Goal: Complete application form: Complete application form

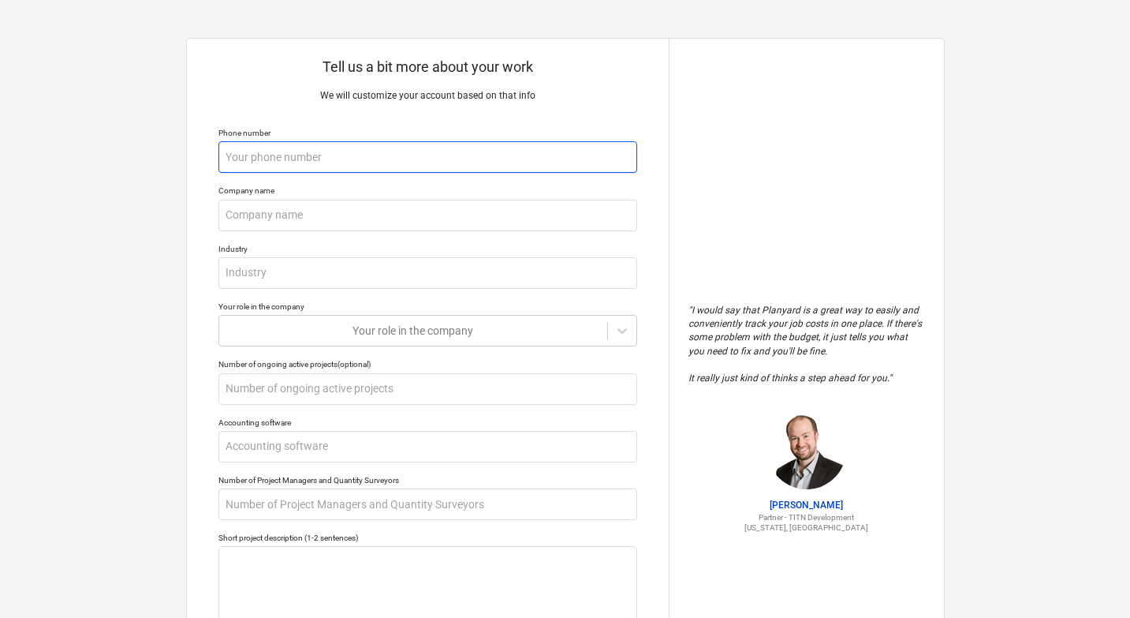
click at [423, 170] on input "text" at bounding box center [427, 157] width 419 height 32
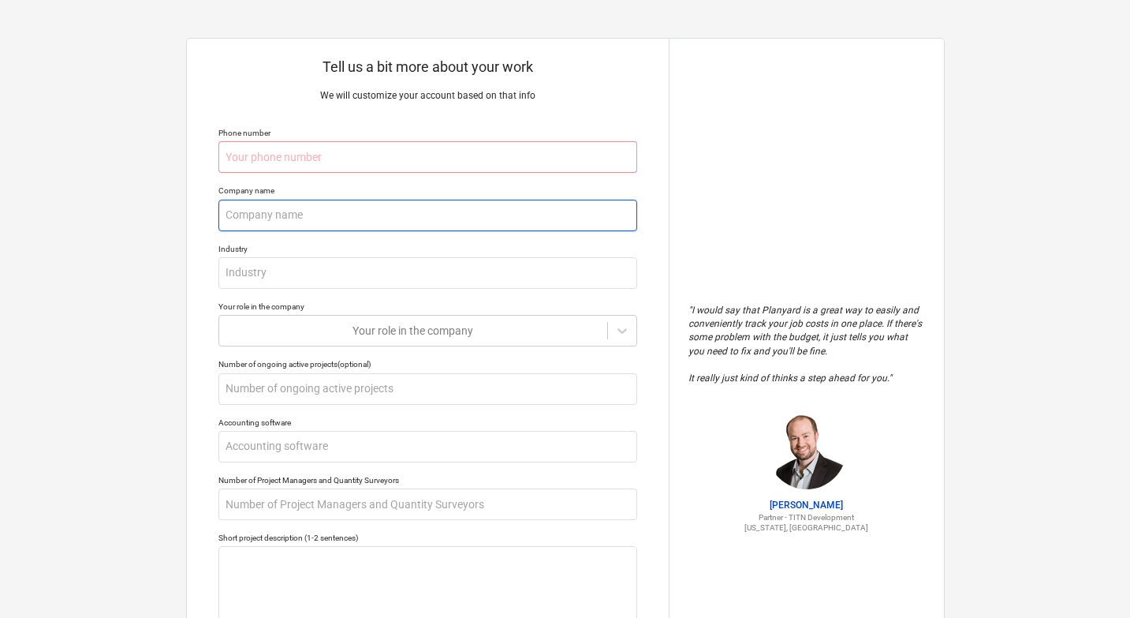
click at [379, 203] on input "text" at bounding box center [427, 216] width 419 height 32
click at [319, 172] on input "text" at bounding box center [427, 157] width 419 height 32
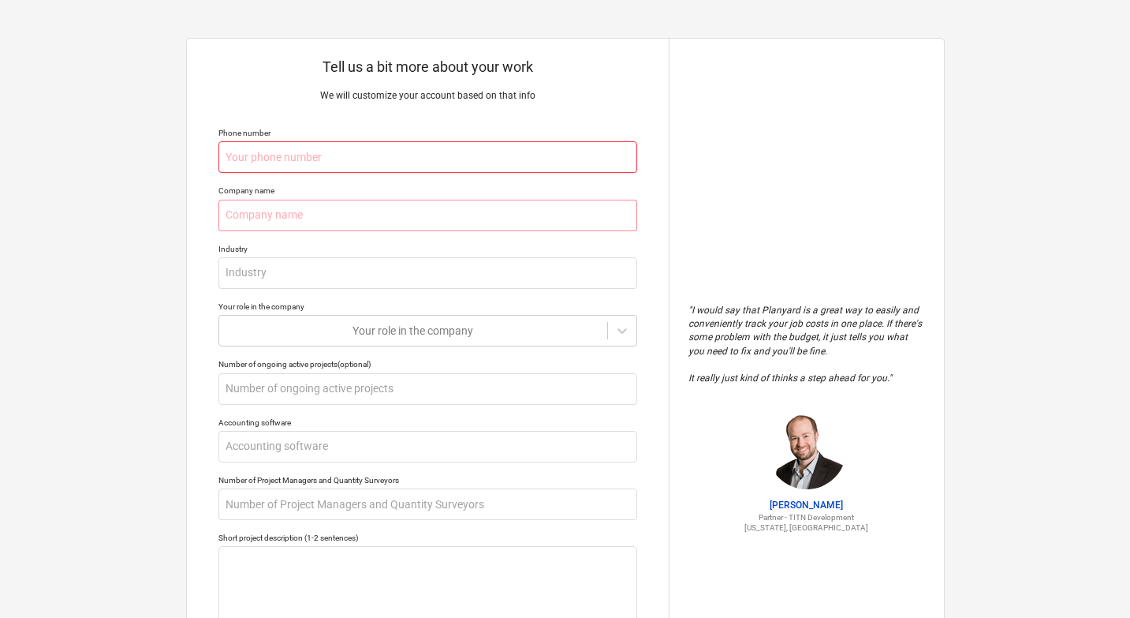
paste input "+1 972-276-1167"
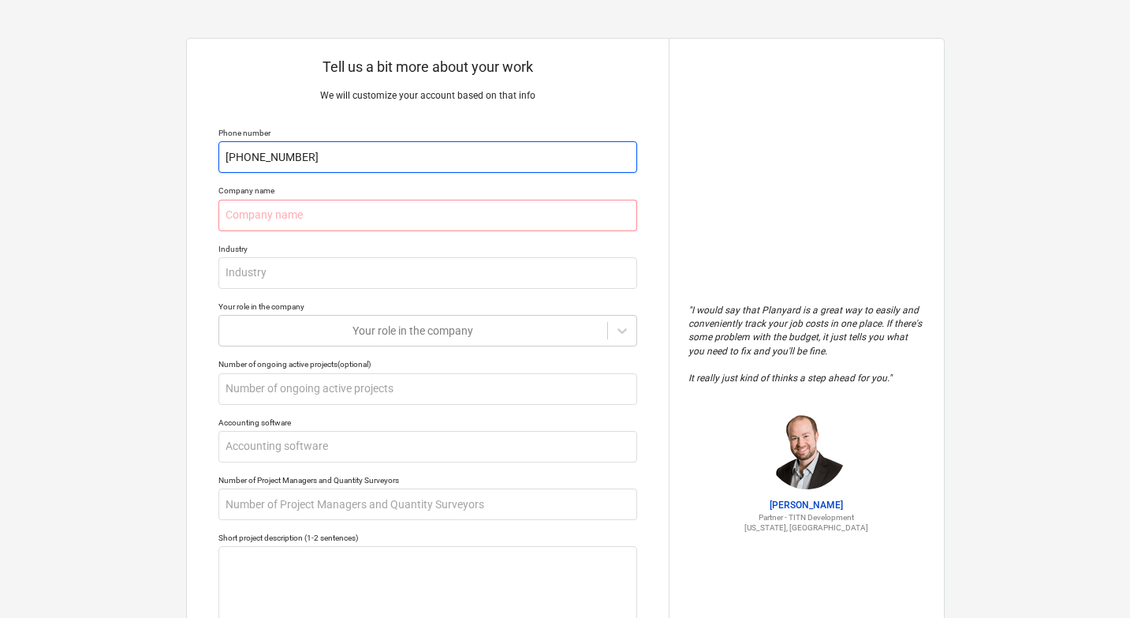
type textarea "x"
type input "+1 972-276-1167"
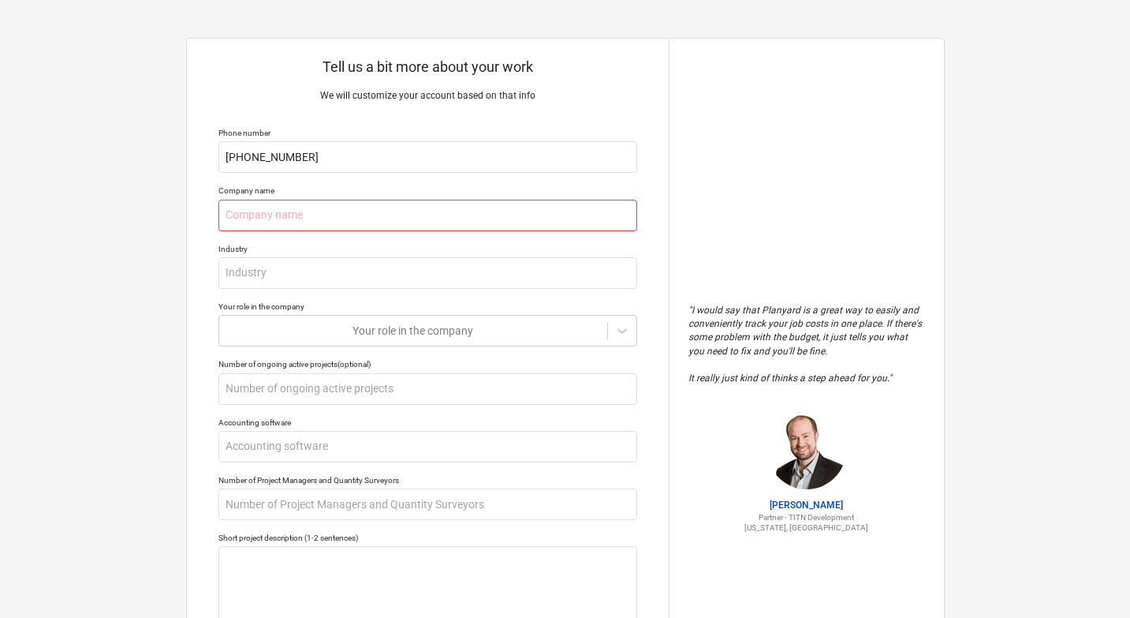
click at [301, 210] on input "text" at bounding box center [427, 216] width 419 height 32
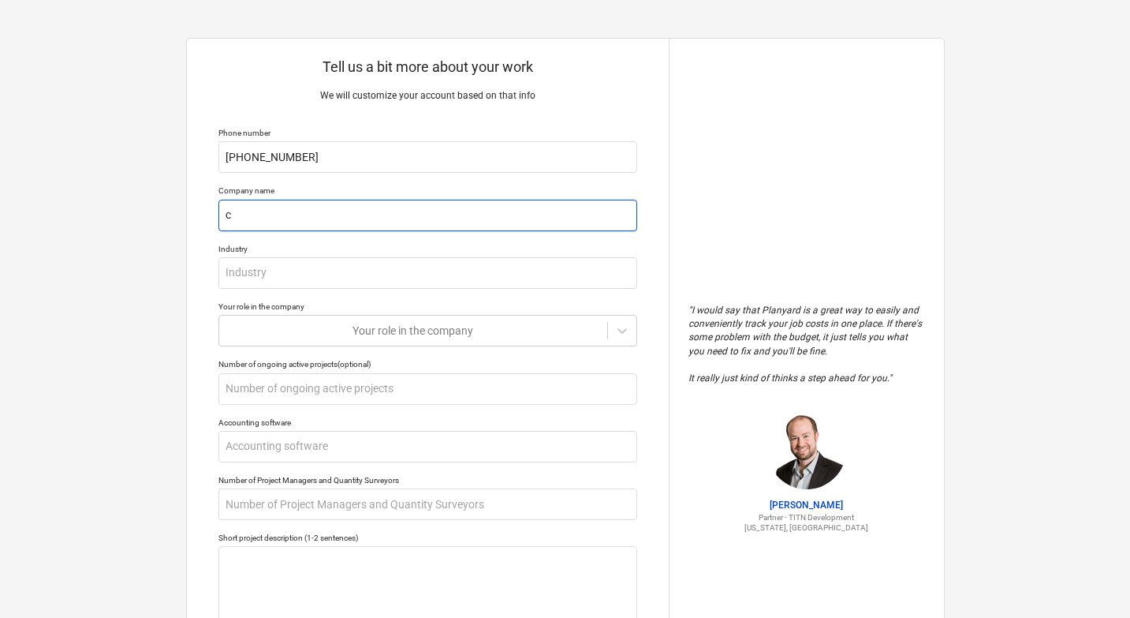
type textarea "x"
type input "c"
type textarea "x"
type input "cs"
type textarea "x"
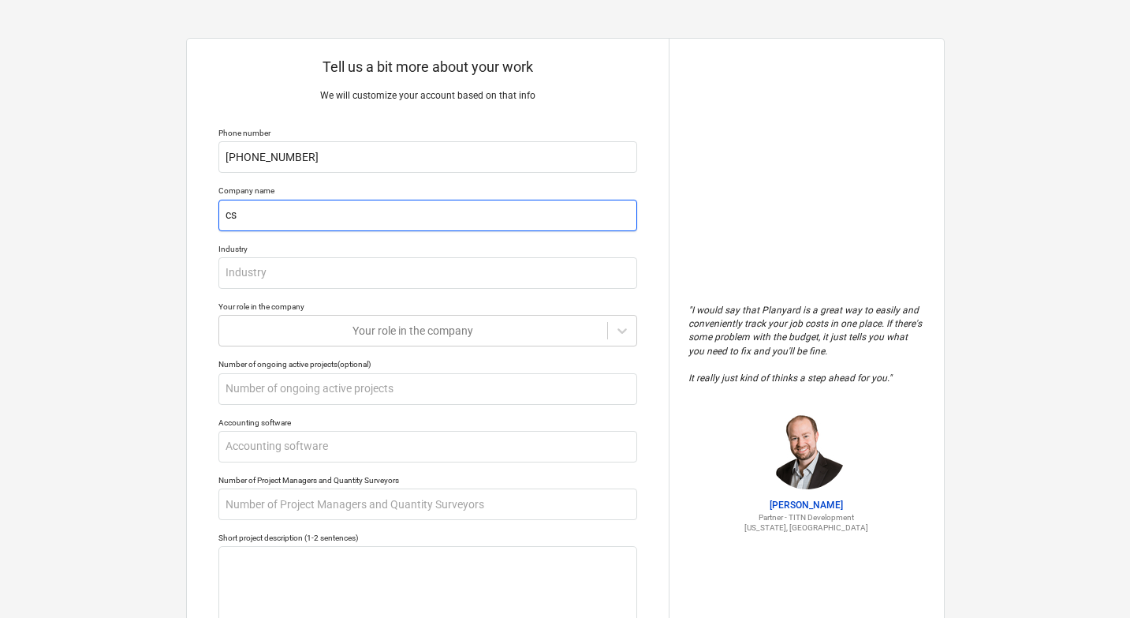
type input "csi"
type textarea "x"
type input "csi"
type textarea "x"
type input "csi e"
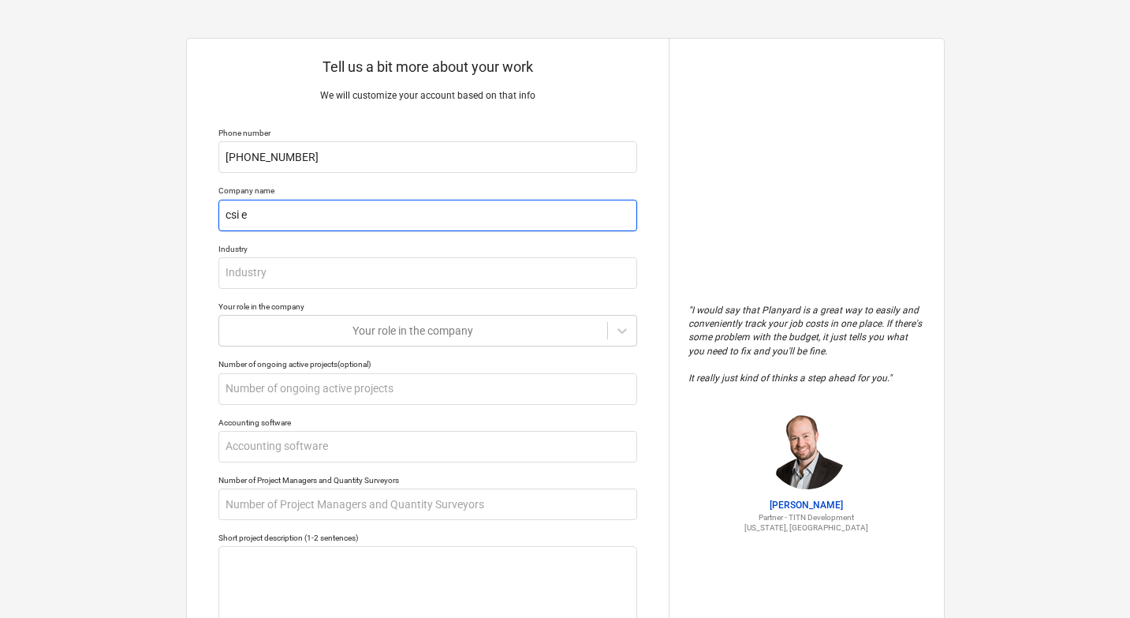
type textarea "x"
type input "csi es"
type textarea "x"
type input "csi esti"
type textarea "x"
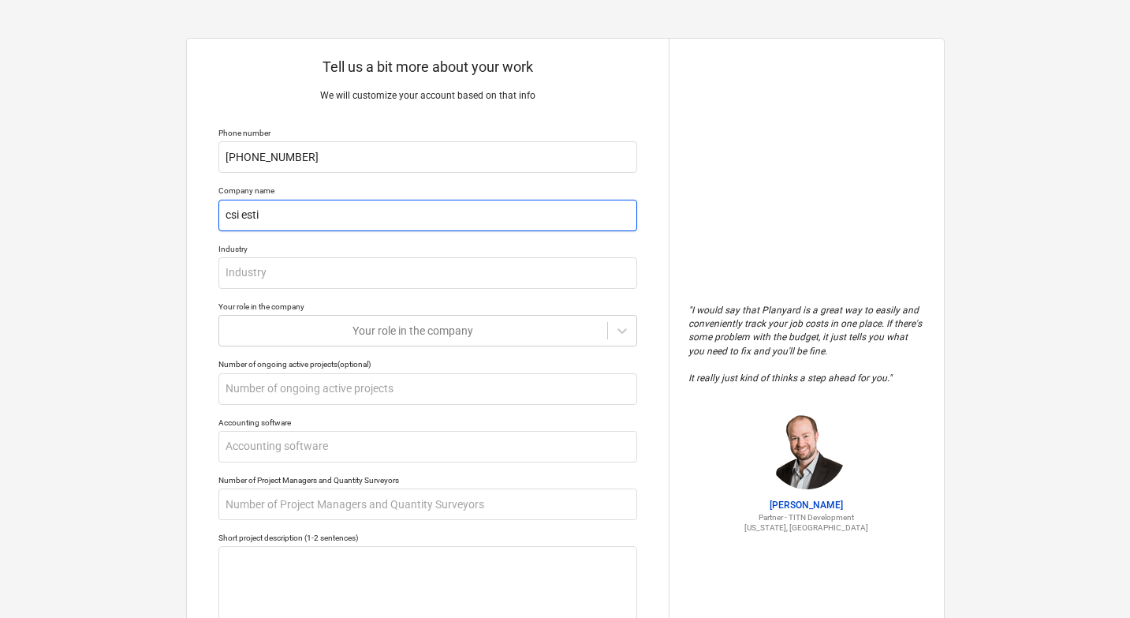
type input "csi estim"
type textarea "x"
type input "csi estima"
type textarea "x"
type input "csi estimato"
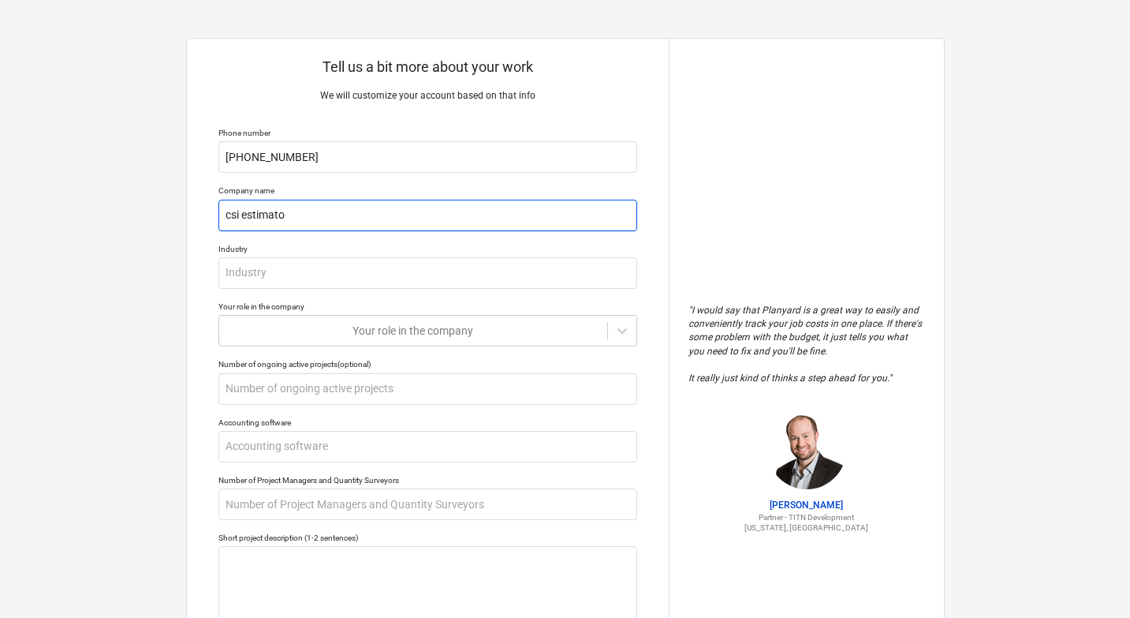
type textarea "x"
type input "csi estimatoi"
type textarea "x"
type input "csi estimatoin"
type textarea "x"
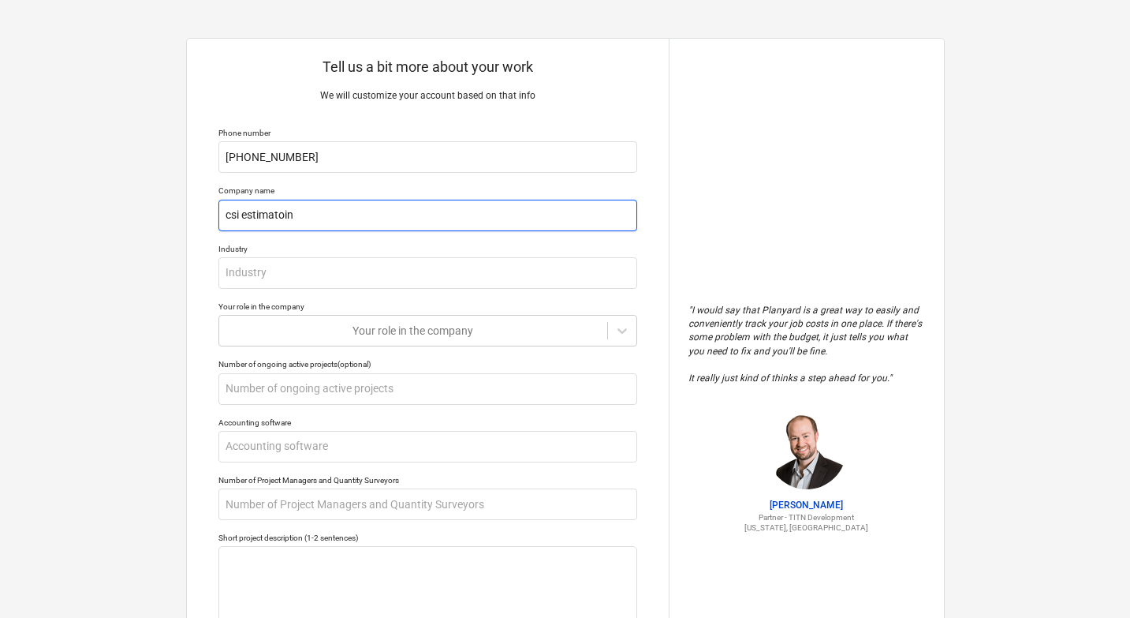
type input "csi estimatoin"
type textarea "x"
type input "csi estimatoin l"
type textarea "x"
type input "csi estimatoin ll"
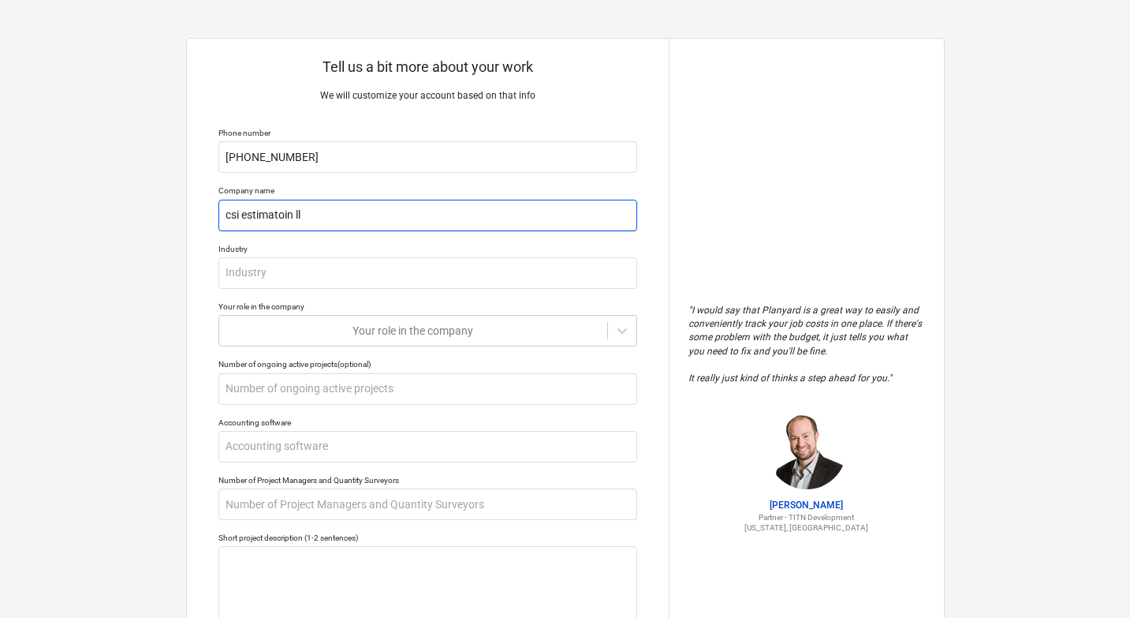
type textarea "x"
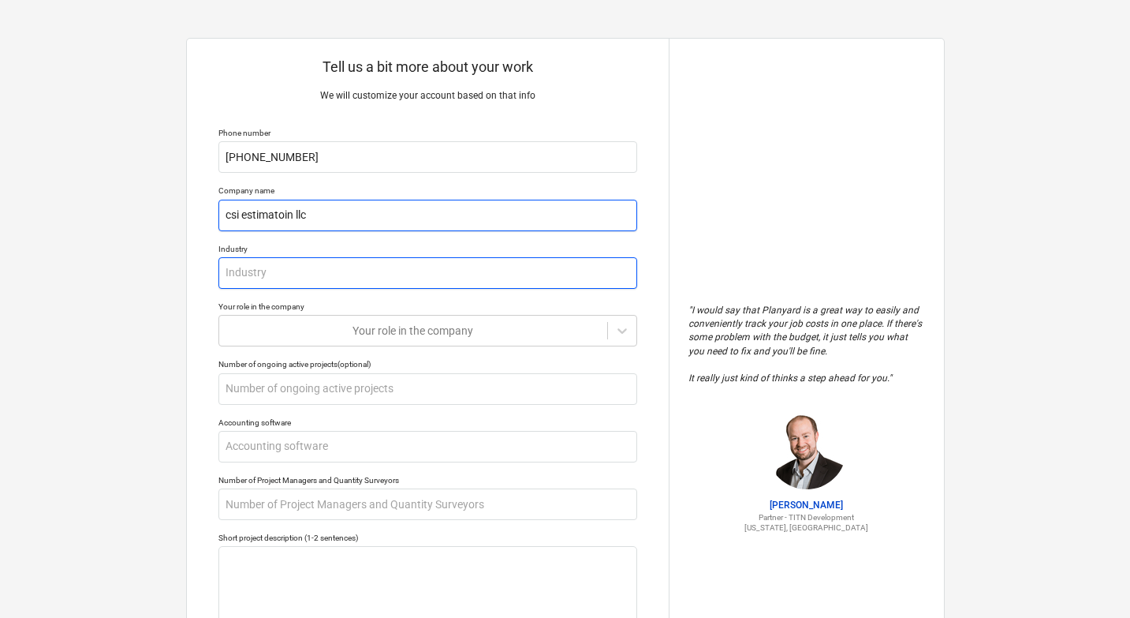
type input "csi estimatoin llc"
click at [242, 271] on input "text" at bounding box center [427, 273] width 419 height 32
type textarea "x"
type input "E"
type textarea "x"
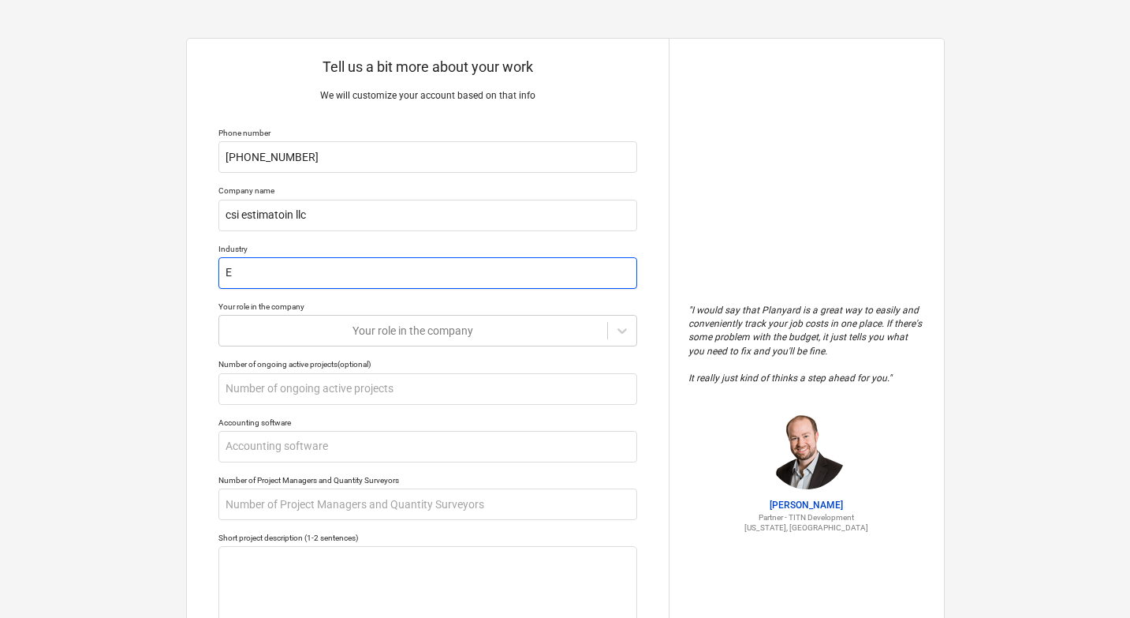
type input "Em"
type textarea "x"
type input "Ema"
type textarea "x"
type input "Emai"
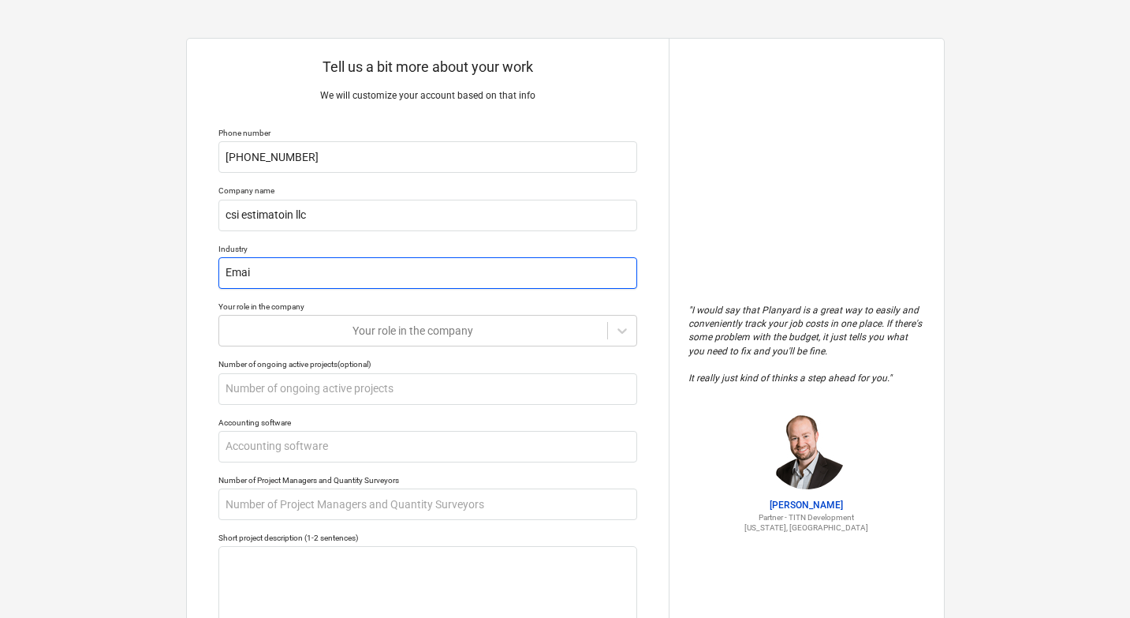
type textarea "x"
type input "Email"
type textarea "x"
type input "Email"
type textarea "x"
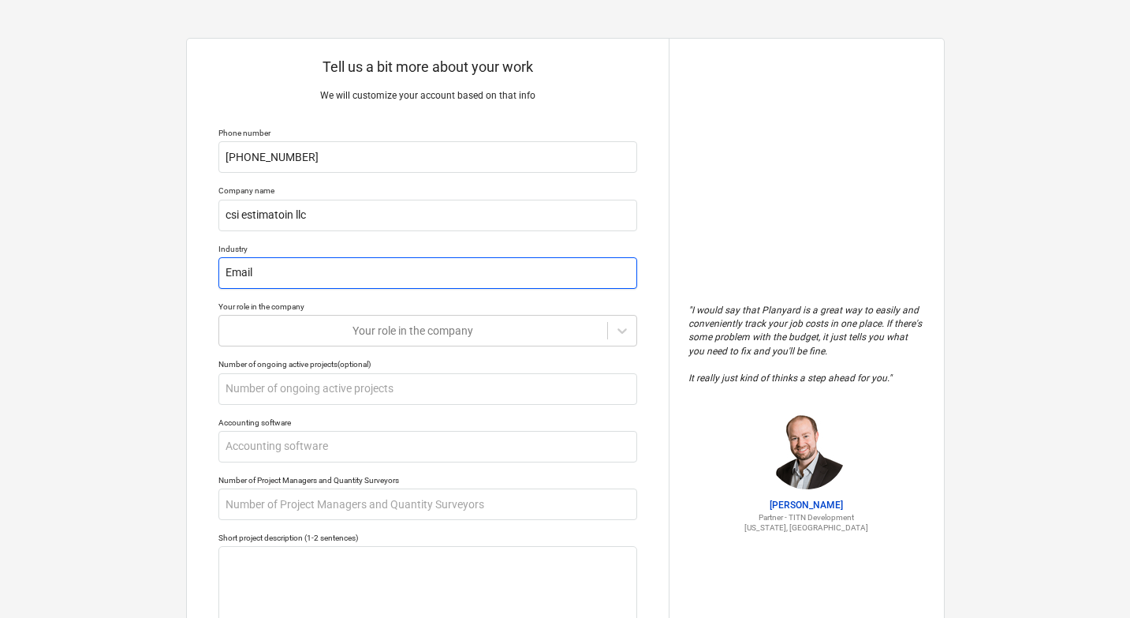
type input "Email M"
type textarea "x"
type input "Email Ma"
type textarea "x"
type input "Email Mar"
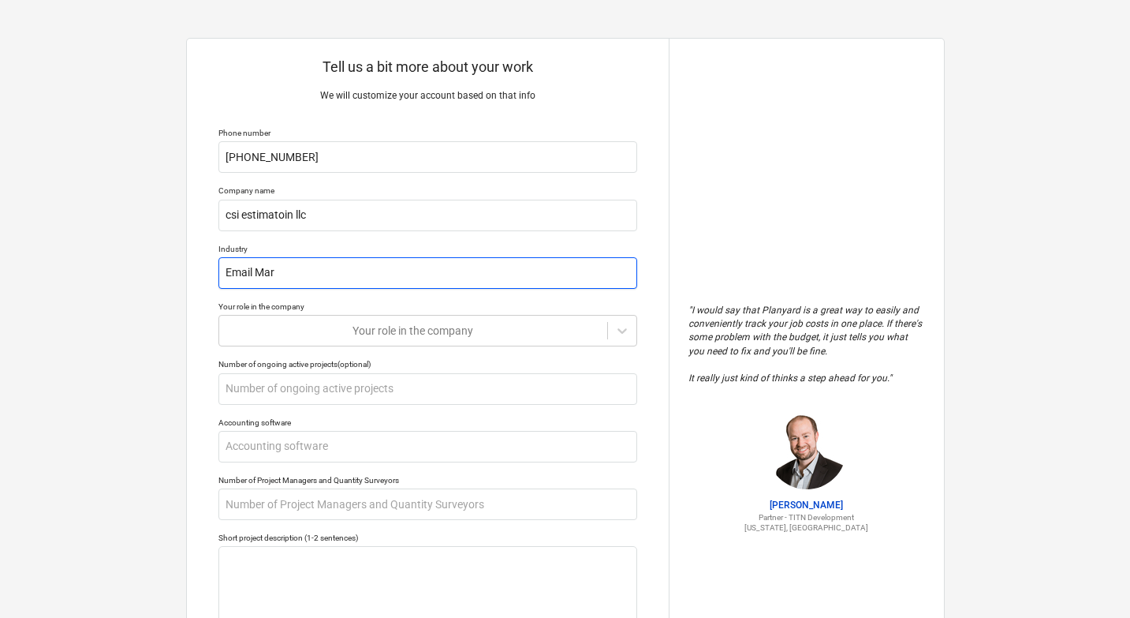
type textarea "x"
type input "Email Mark"
type textarea "x"
type input "Email Marke"
type textarea "x"
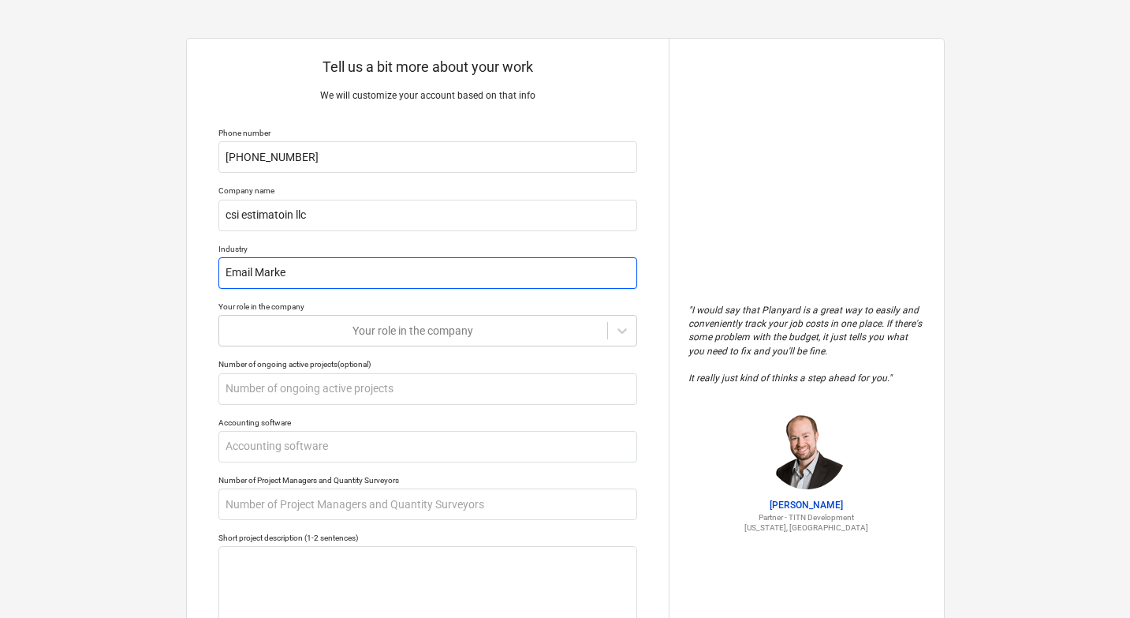
type input "Email Market"
type textarea "x"
type input "Email Marketi"
type textarea "x"
type input "Email Marketin"
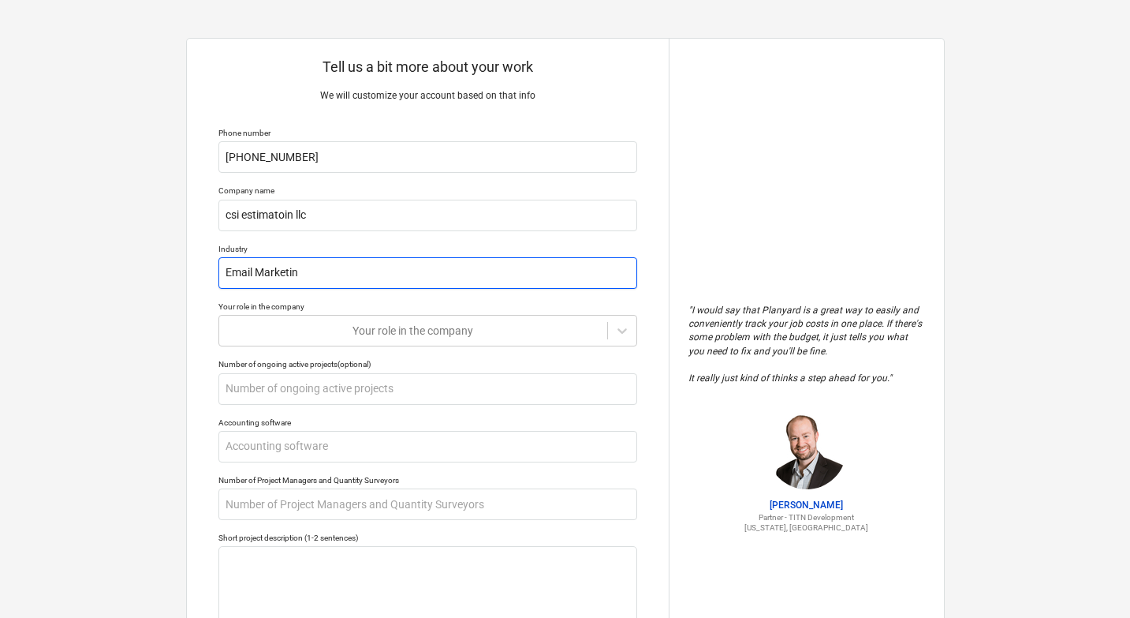
type textarea "x"
type input "Email Marketing"
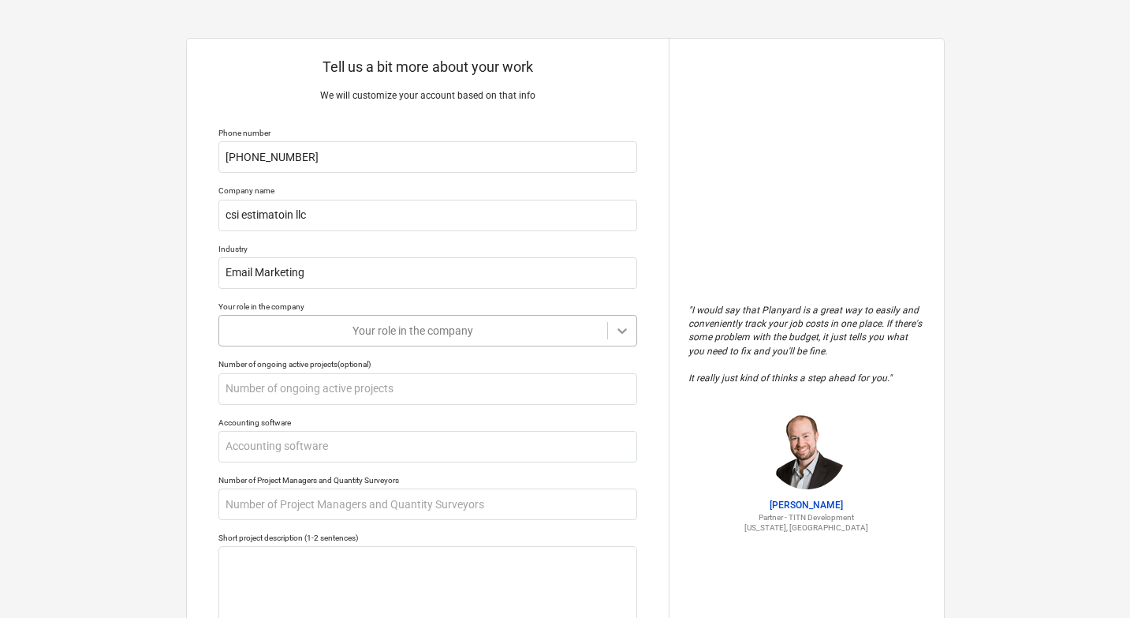
click at [634, 338] on div at bounding box center [622, 330] width 28 height 28
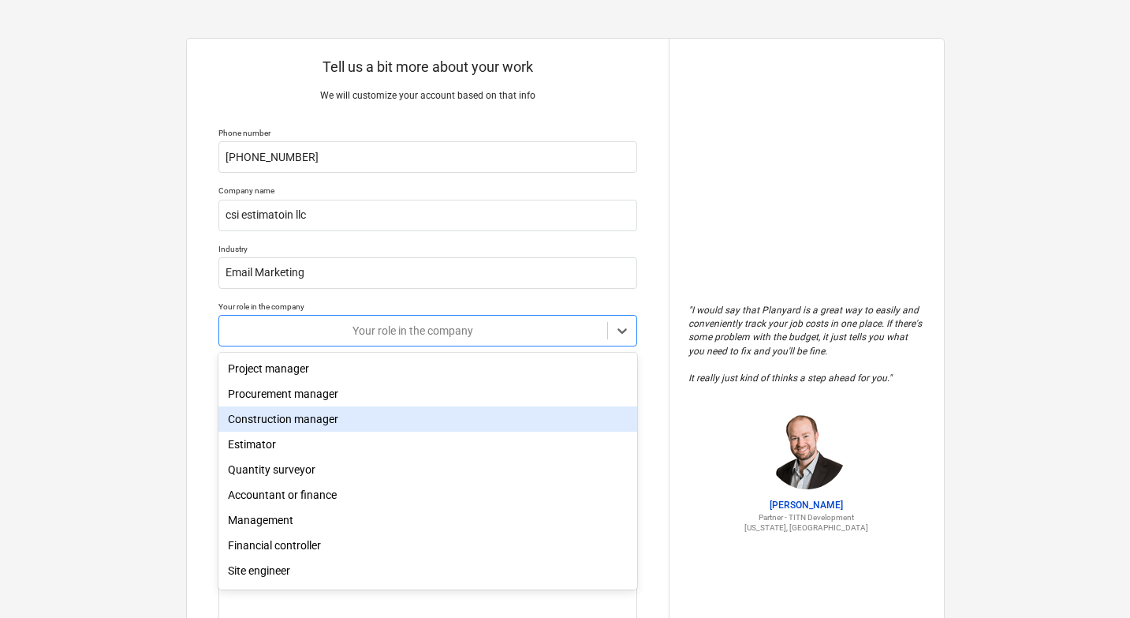
click at [339, 423] on div "Construction manager" at bounding box center [427, 418] width 419 height 25
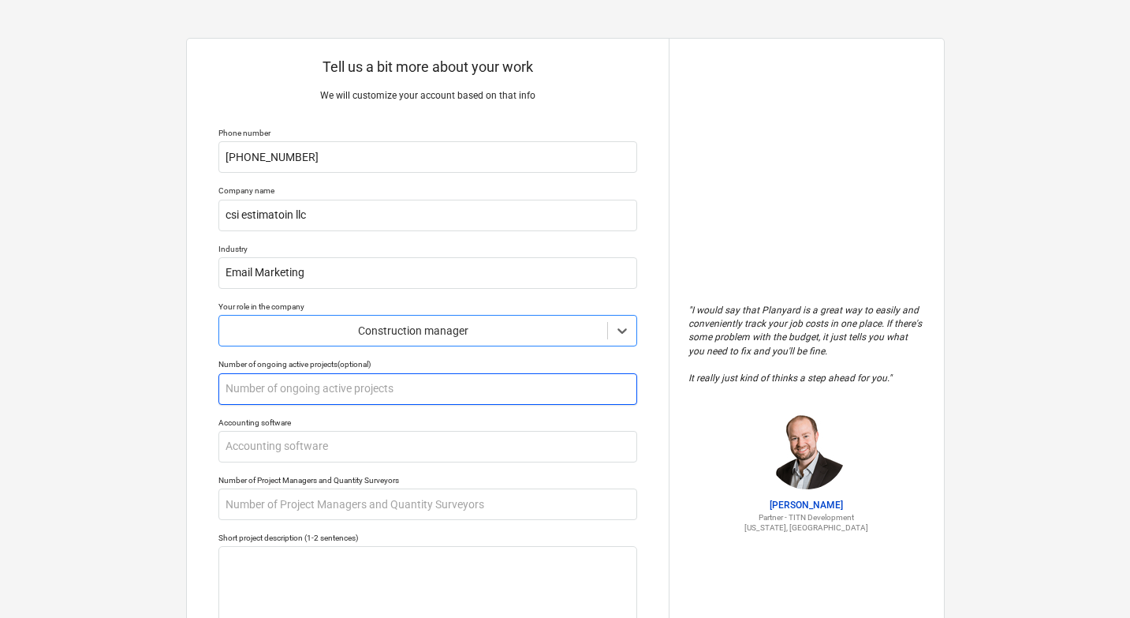
click at [339, 398] on input "text" at bounding box center [427, 389] width 419 height 32
type textarea "x"
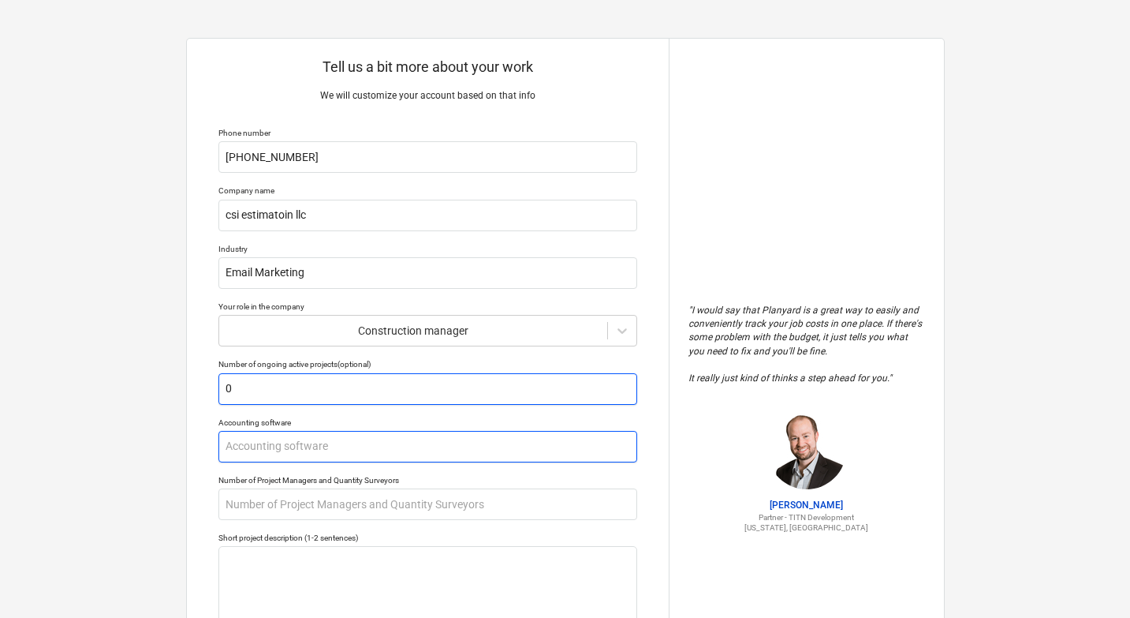
type input "0"
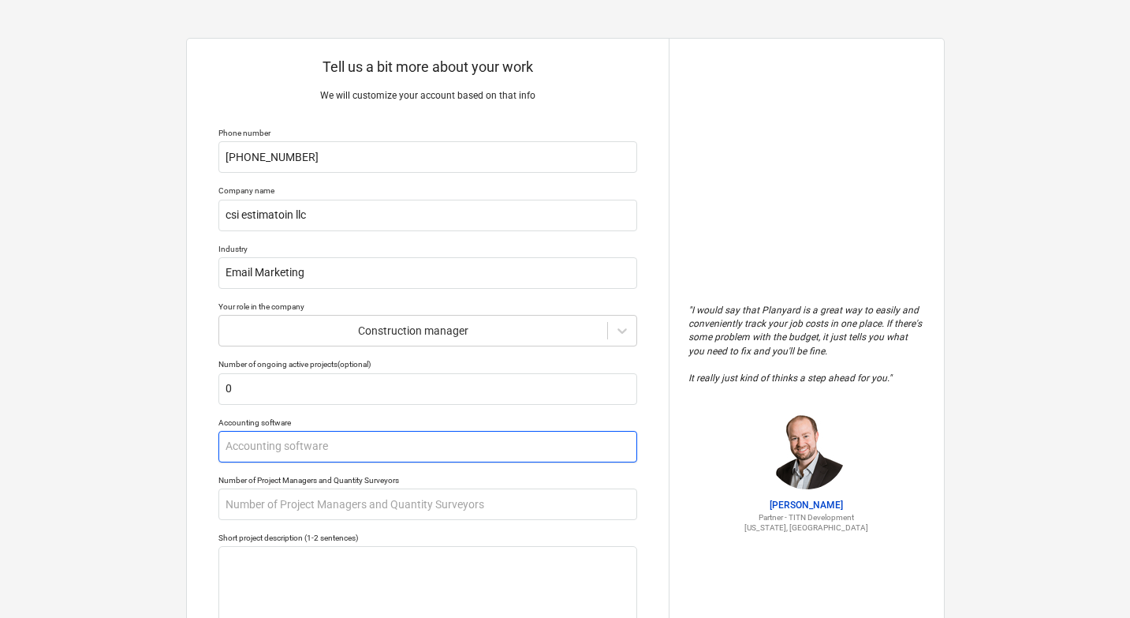
click at [259, 453] on input "text" at bounding box center [427, 447] width 419 height 32
type textarea "x"
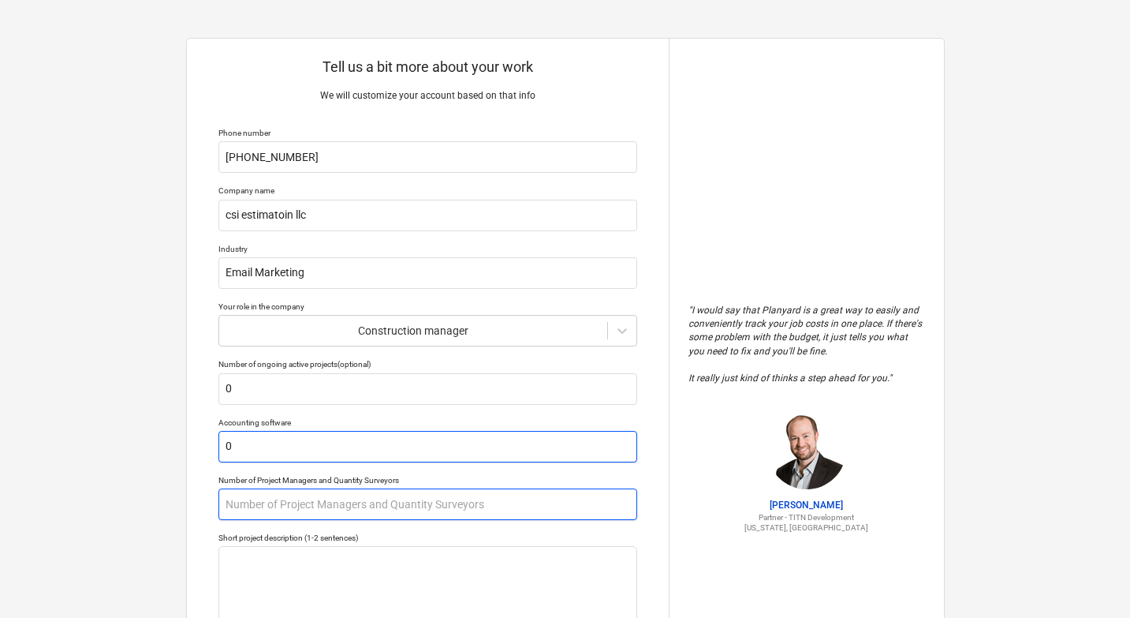
type input "0"
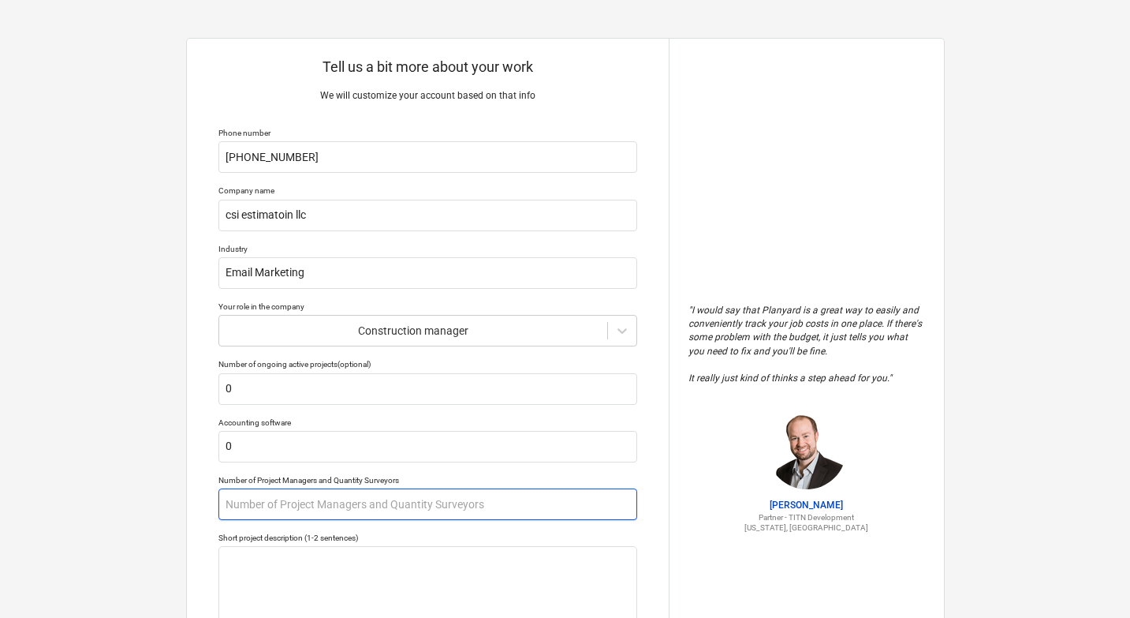
click at [265, 496] on input "text" at bounding box center [427, 504] width 419 height 32
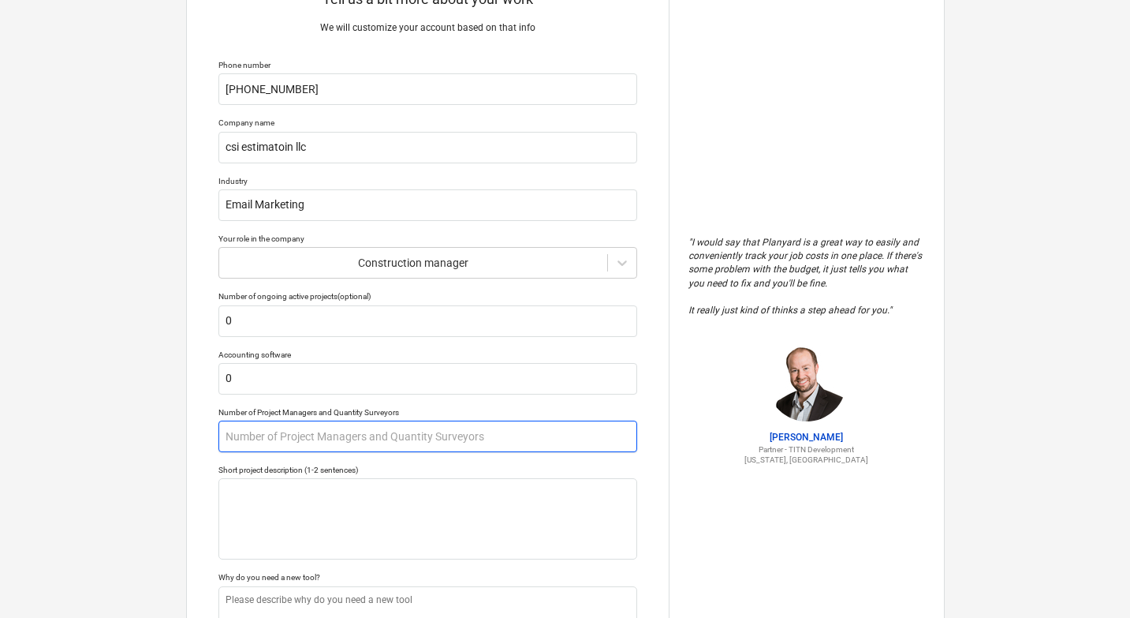
scroll to position [158, 0]
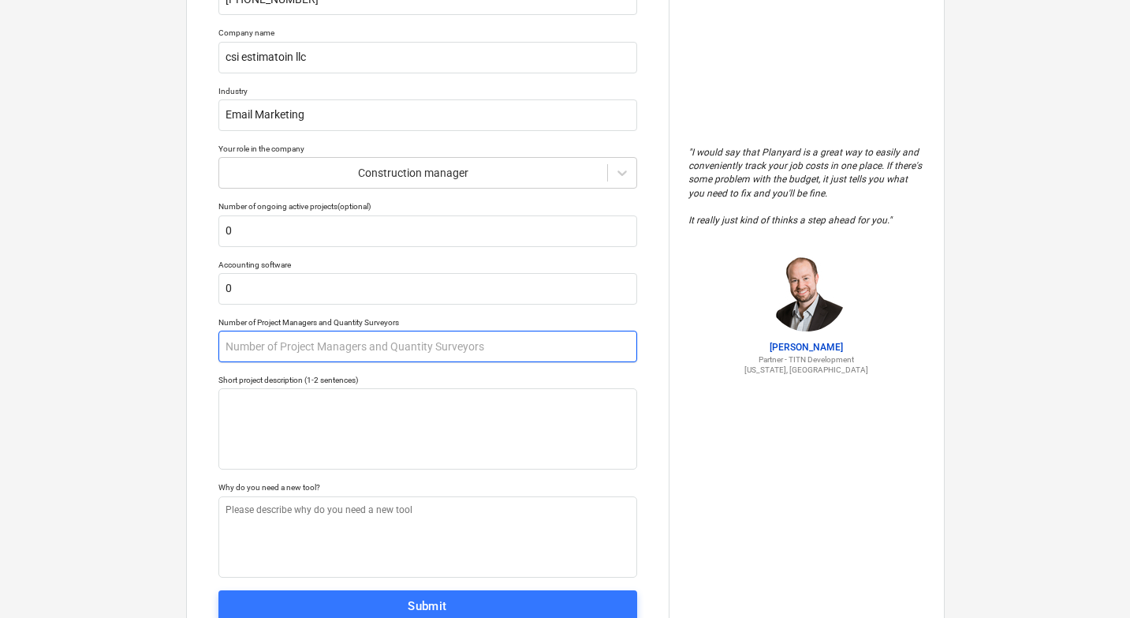
type textarea "x"
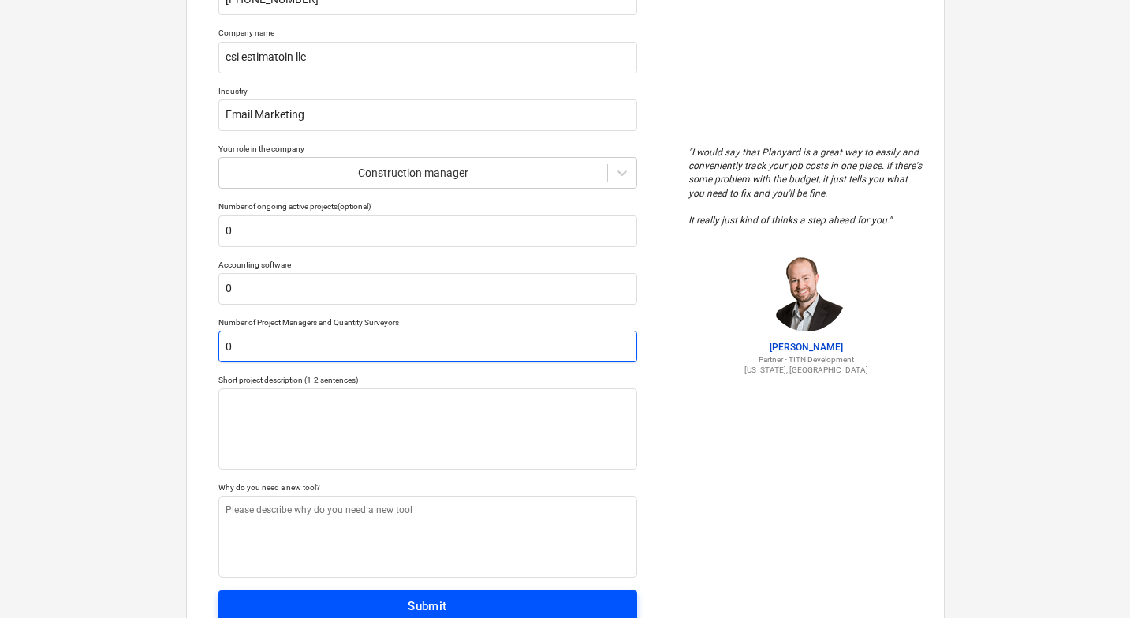
type input "0"
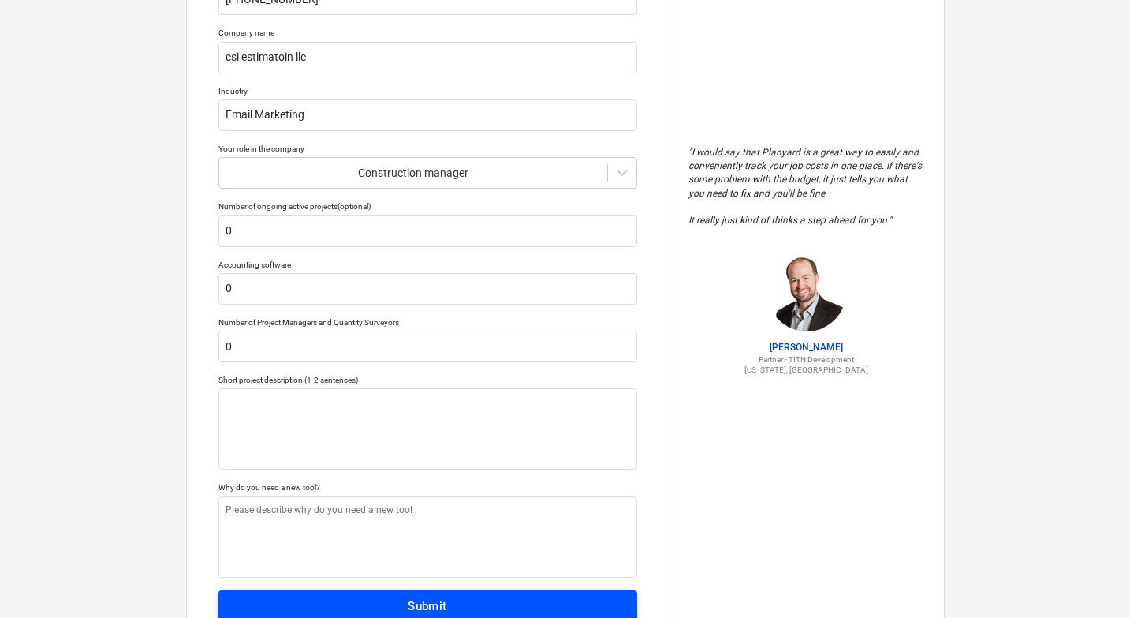
click at [301, 597] on span "Submit" at bounding box center [428, 605] width 384 height 21
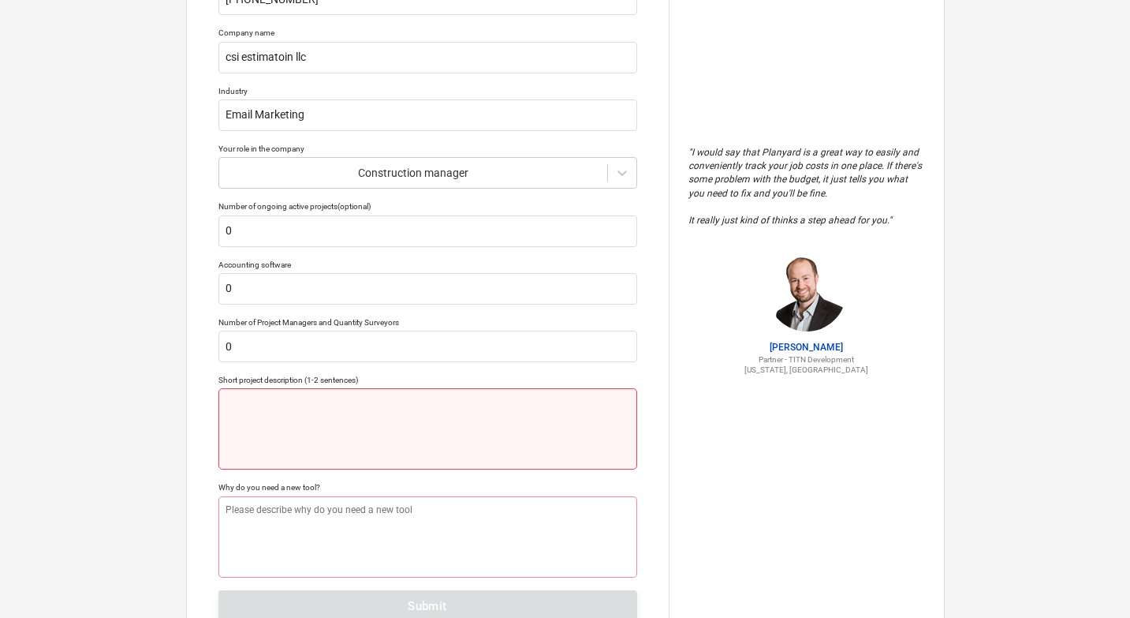
click at [287, 444] on textarea at bounding box center [427, 428] width 419 height 81
type textarea "x"
type textarea "i"
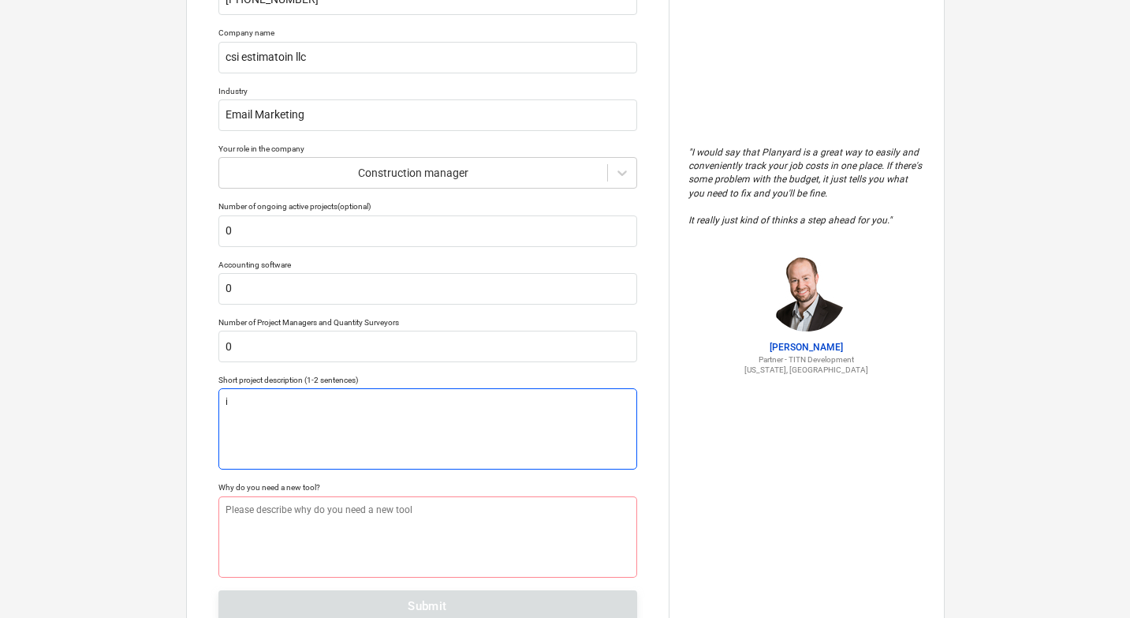
type textarea "x"
type textarea "i"
type textarea "x"
type textarea "i n"
type textarea "x"
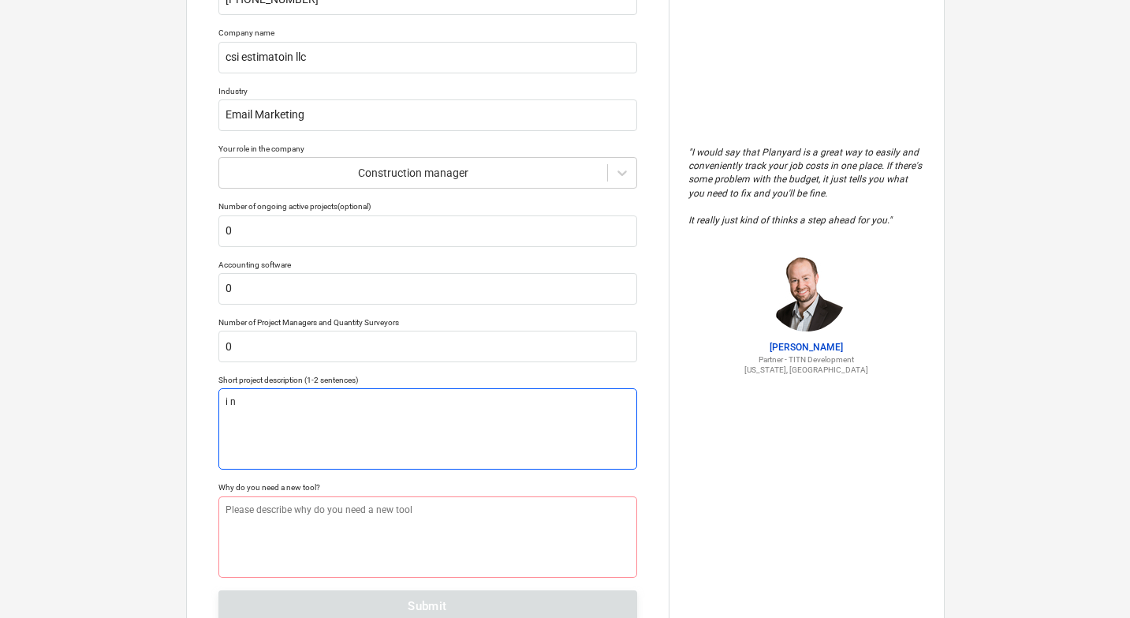
type textarea "i ne"
type textarea "x"
type textarea "i nee"
type textarea "x"
type textarea "i need"
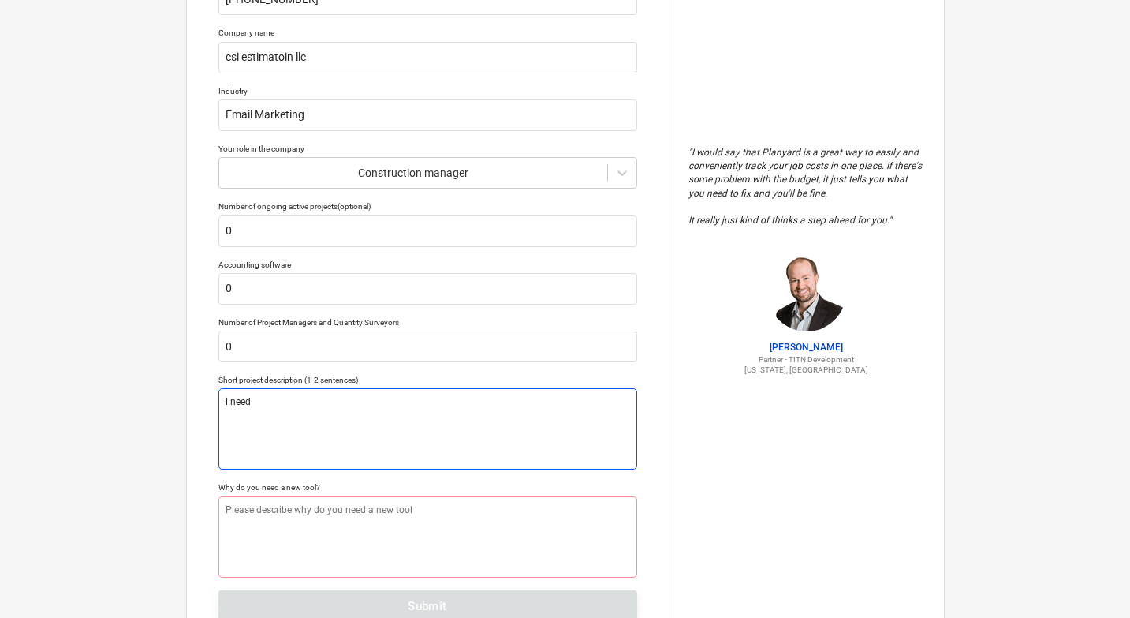
type textarea "x"
type textarea "i need"
type textarea "x"
type textarea "i need c"
type textarea "x"
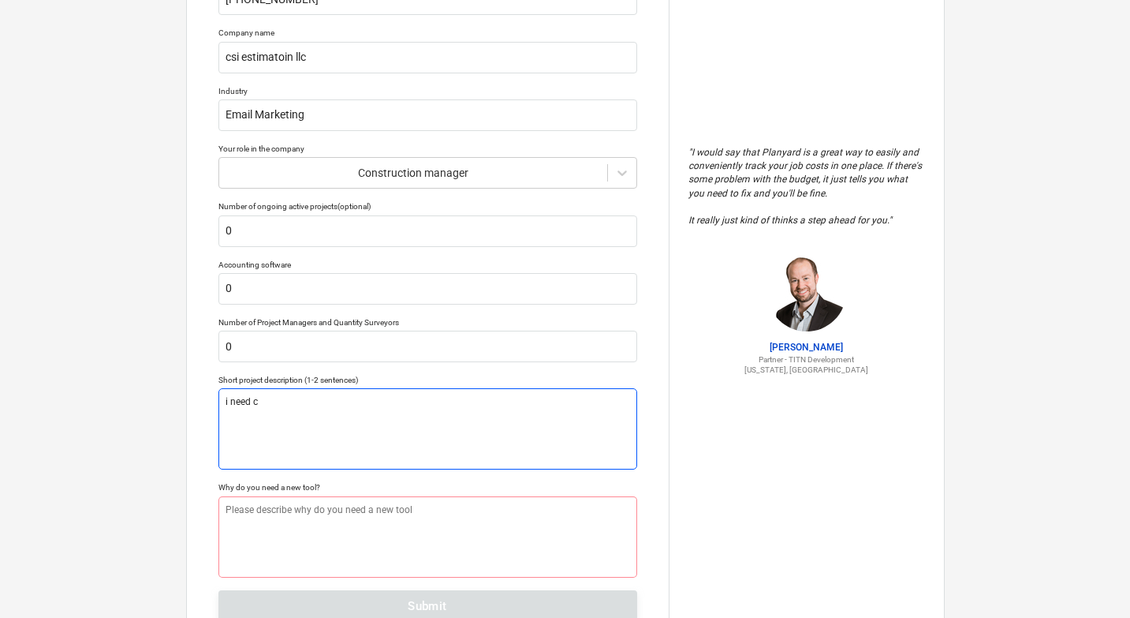
type textarea "i need co"
type textarea "x"
type textarea "i need con"
type textarea "x"
type textarea "i need cont"
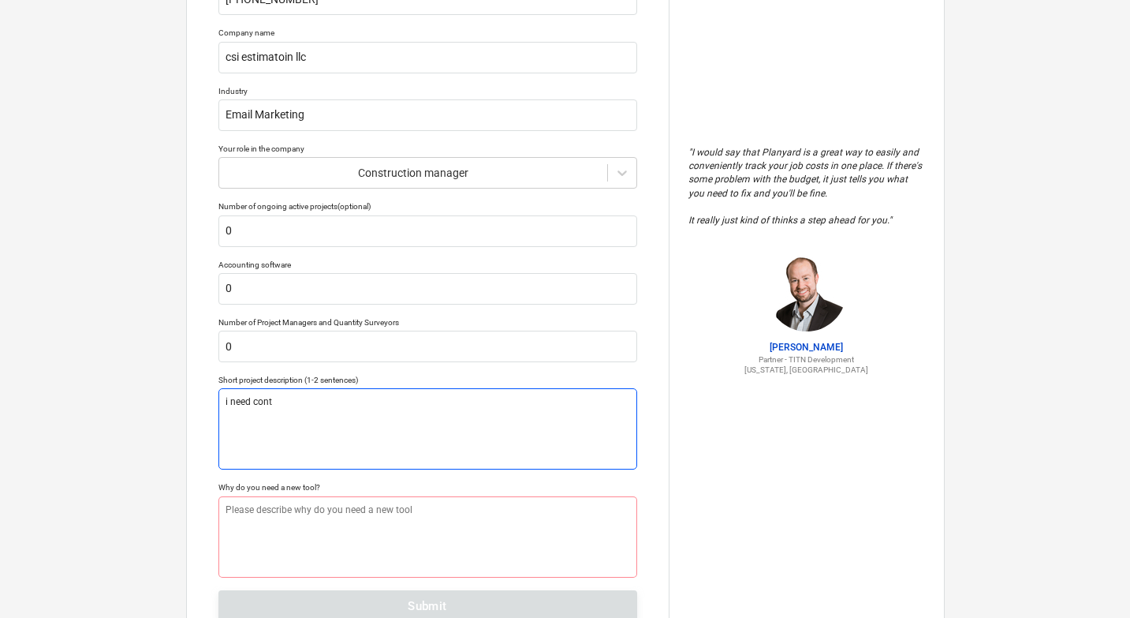
type textarea "x"
type textarea "i need contr"
type textarea "x"
type textarea "i need contra"
type textarea "x"
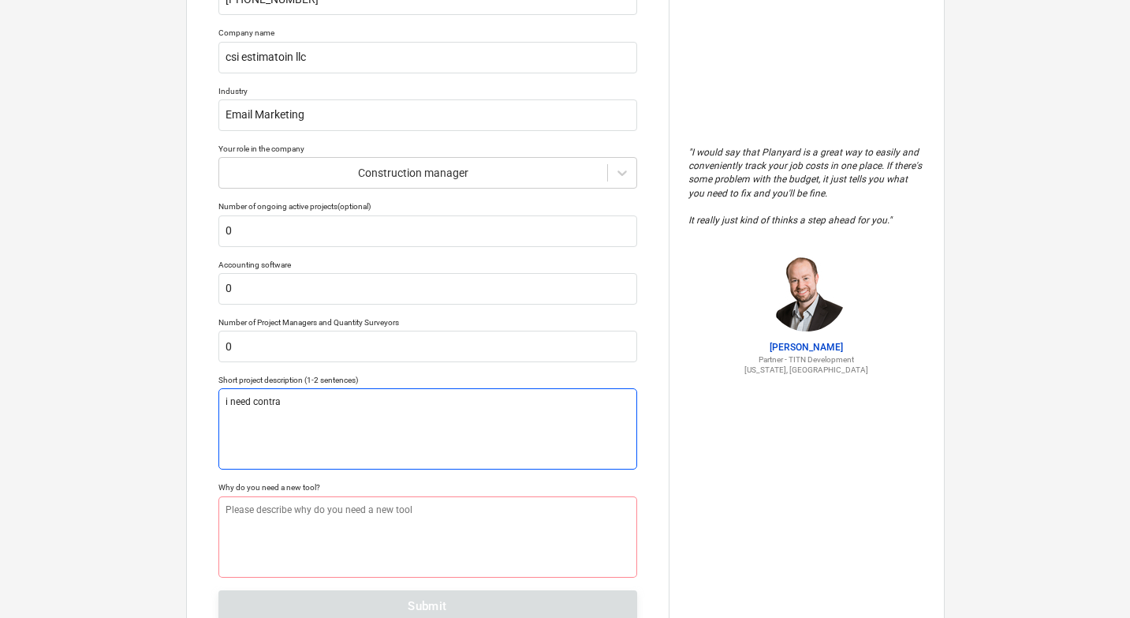
type textarea "i need contrac"
type textarea "x"
type textarea "i need contract"
type textarea "x"
type textarea "i need contracto"
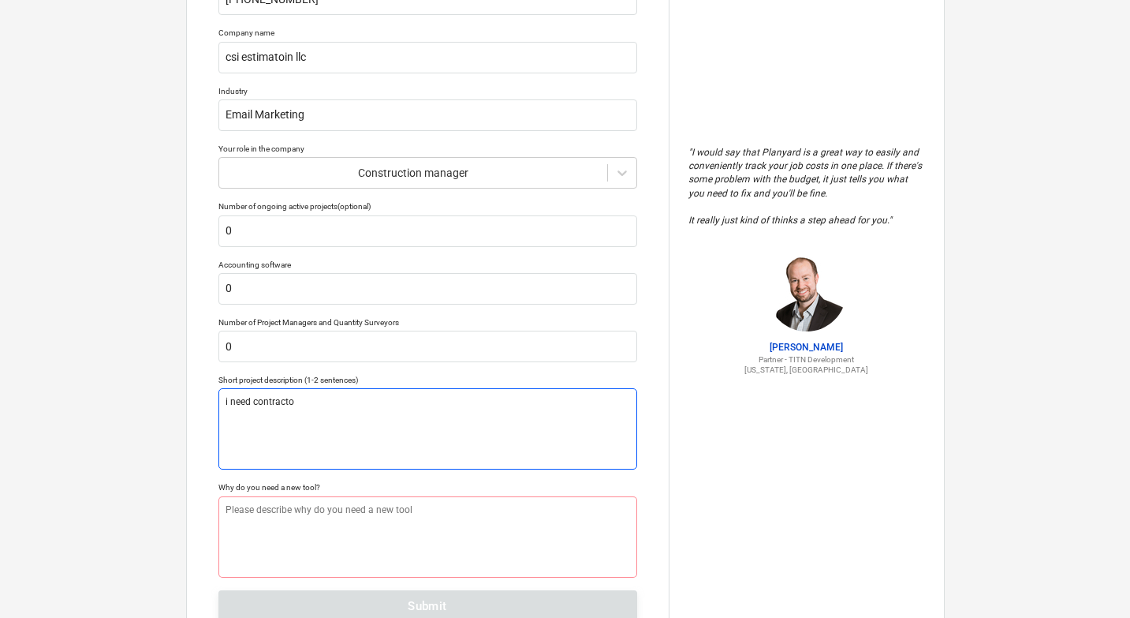
type textarea "x"
type textarea "i need contractor"
type textarea "x"
type textarea "i need contractors"
type textarea "x"
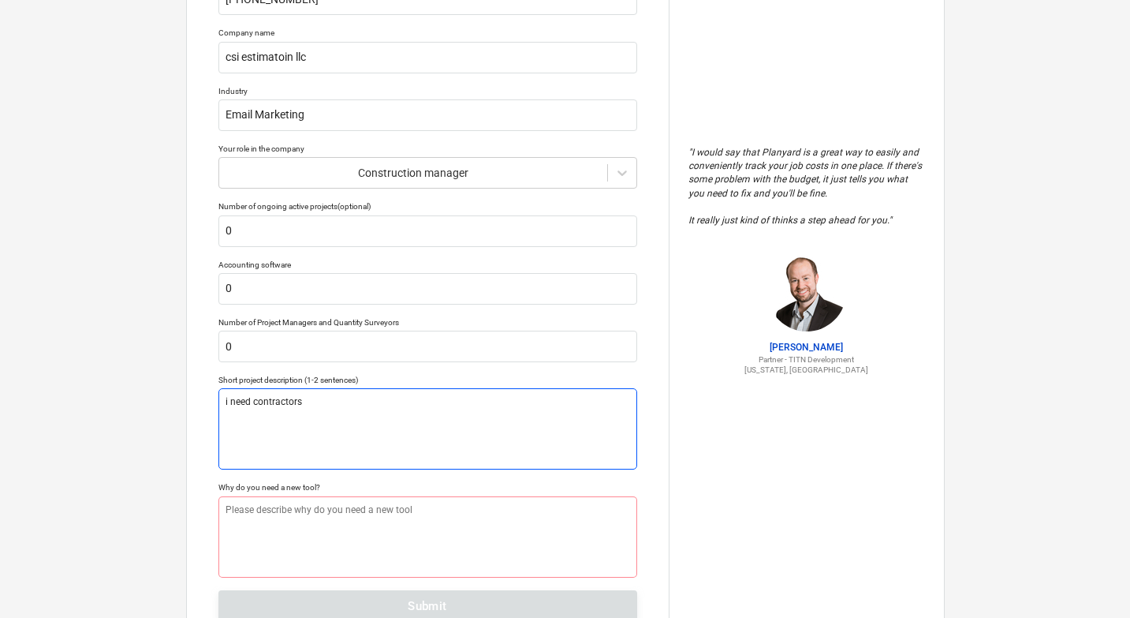
type textarea "i need contractors"
type textarea "x"
type textarea "i need contractors da"
type textarea "x"
type textarea "i need contractors dat"
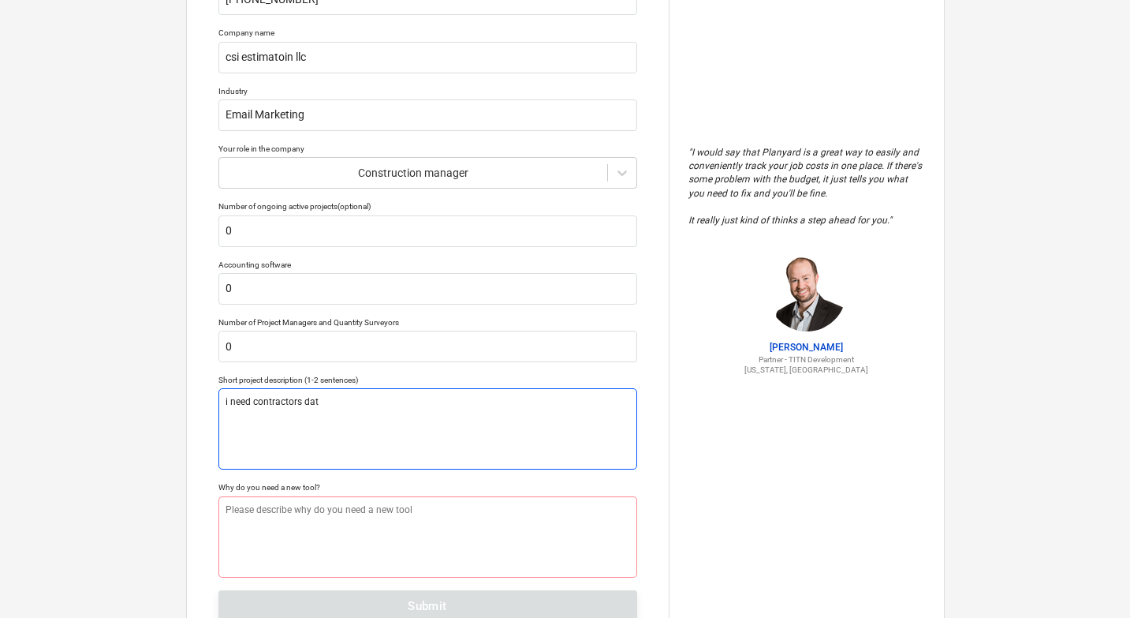
type textarea "x"
type textarea "i need contractors data"
type textarea "x"
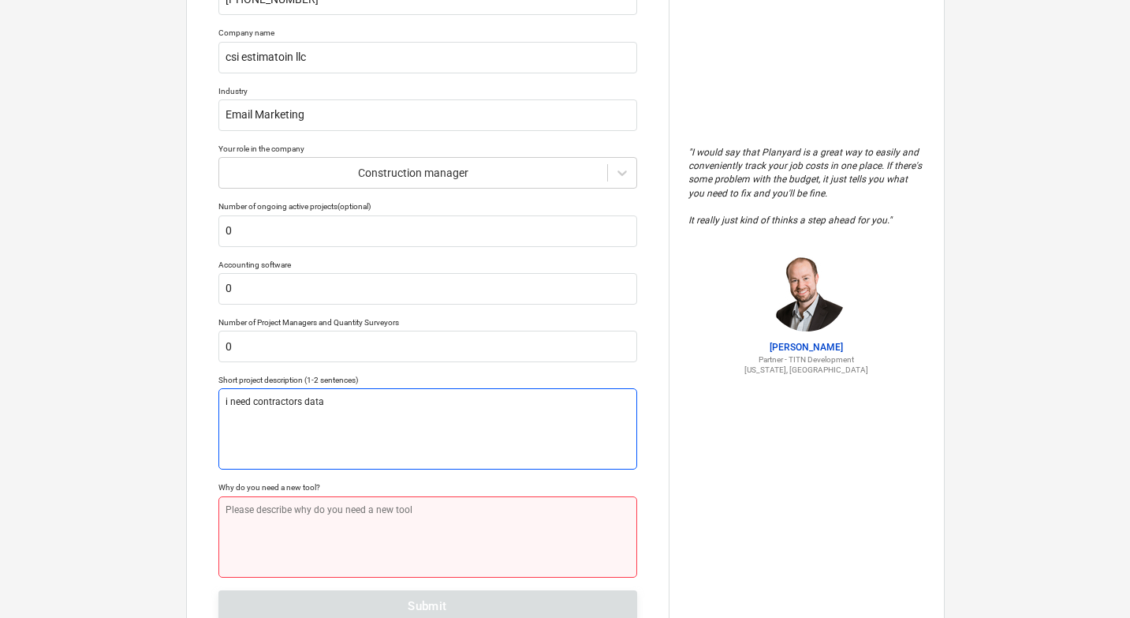
type textarea "i need contractors data"
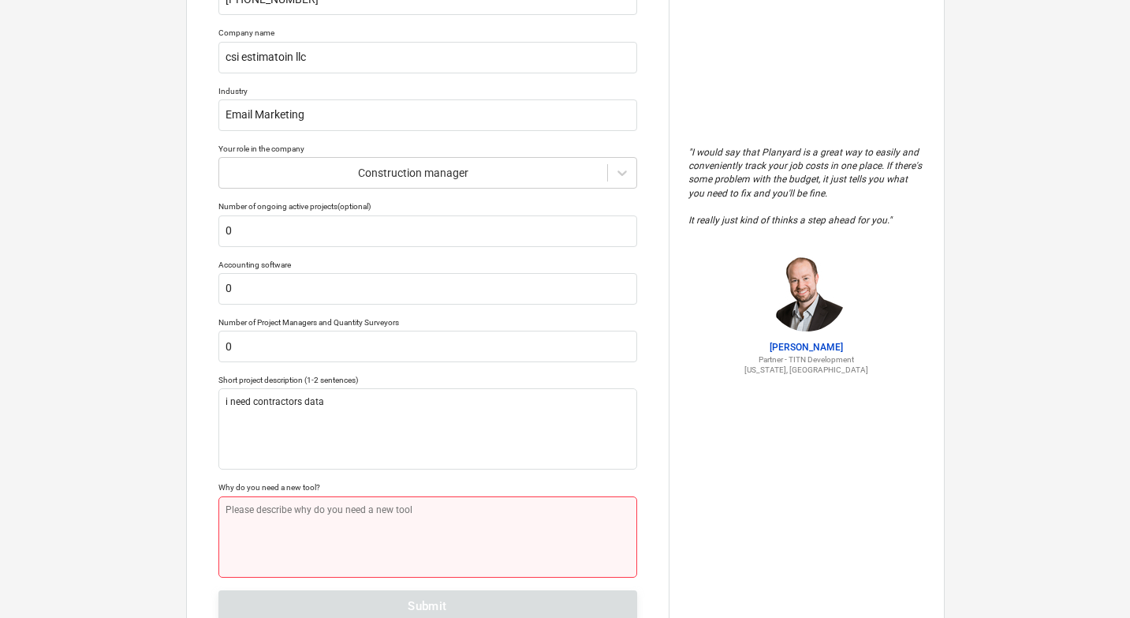
click at [286, 517] on textarea at bounding box center [427, 536] width 419 height 81
type textarea "x"
type textarea "i"
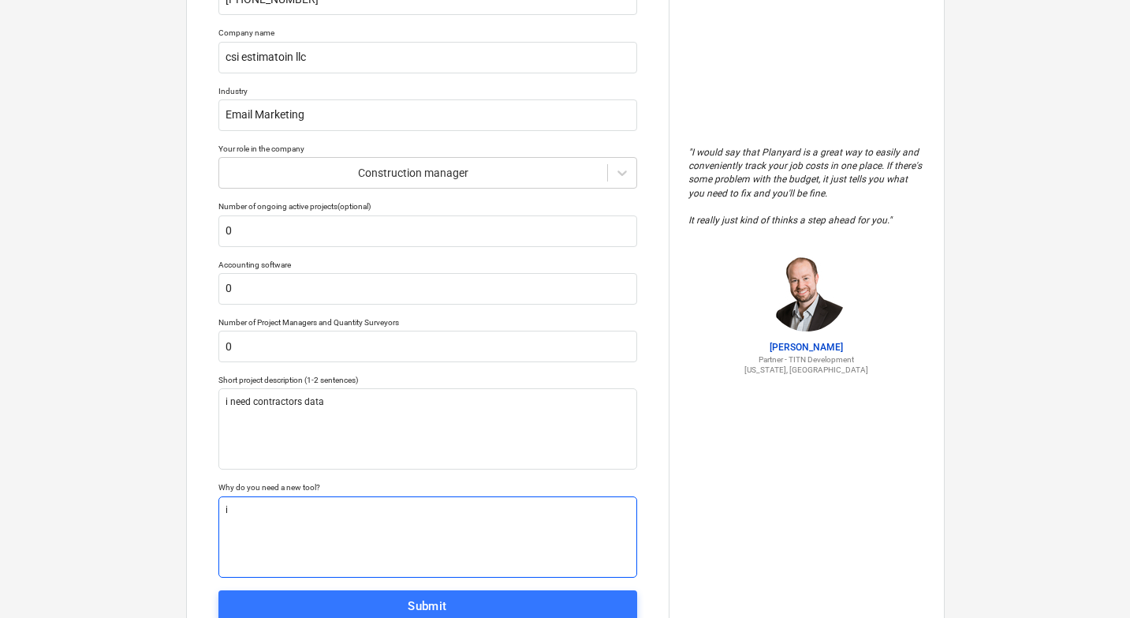
type textarea "x"
type textarea "i"
type textarea "x"
type textarea "i n"
type textarea "x"
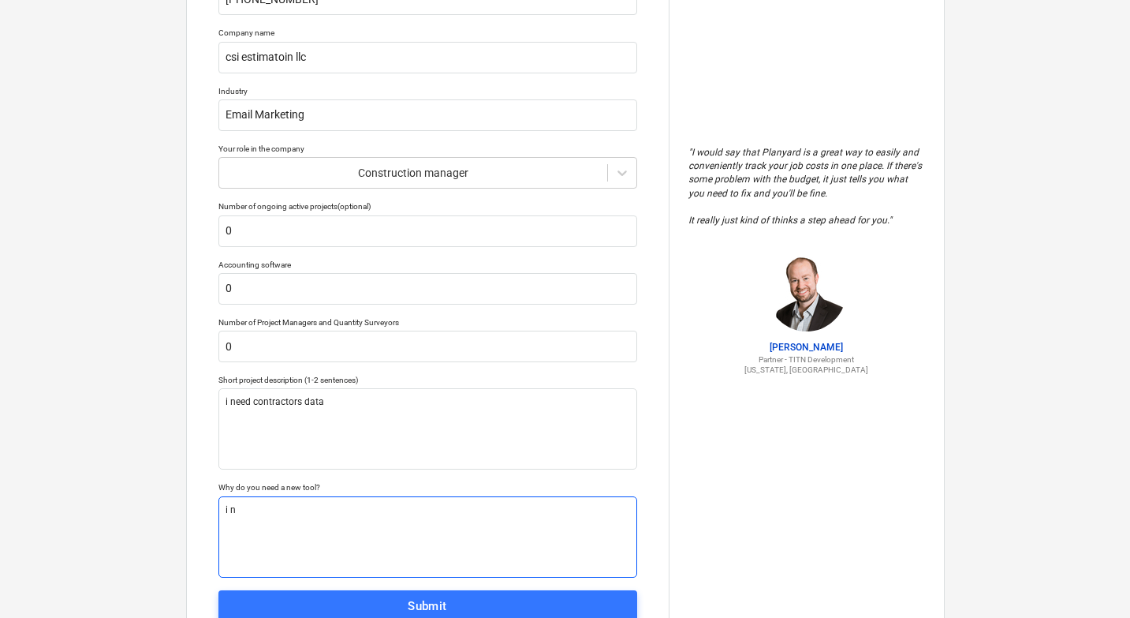
type textarea "i ne"
type textarea "x"
type textarea "i nee"
type textarea "x"
type textarea "i need"
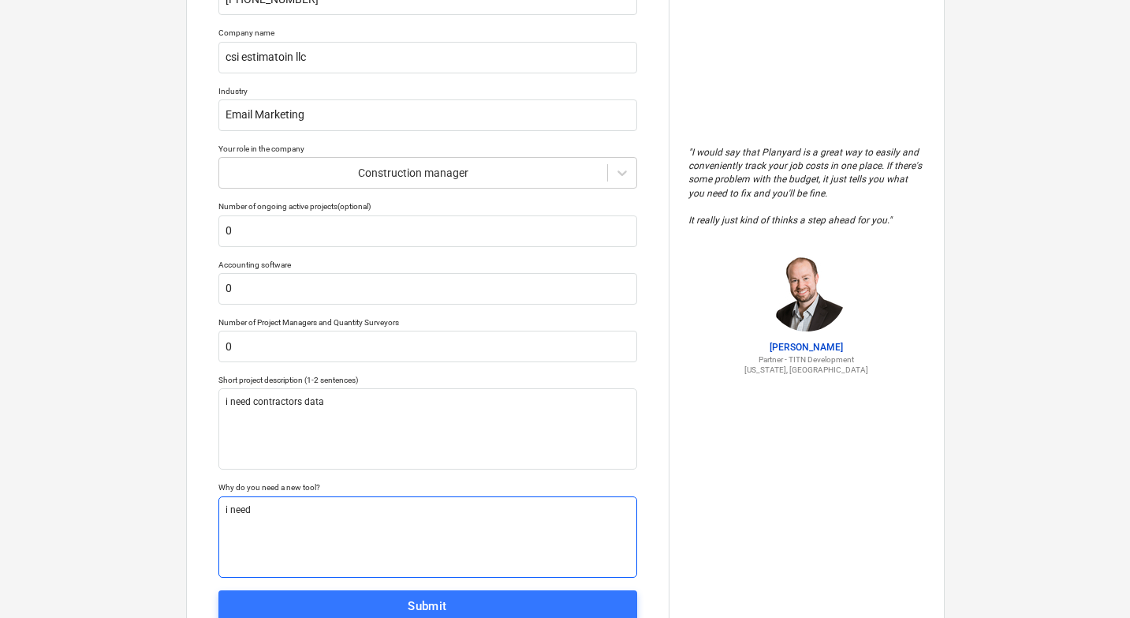
type textarea "x"
type textarea "i need"
type textarea "x"
type textarea "i need d"
type textarea "x"
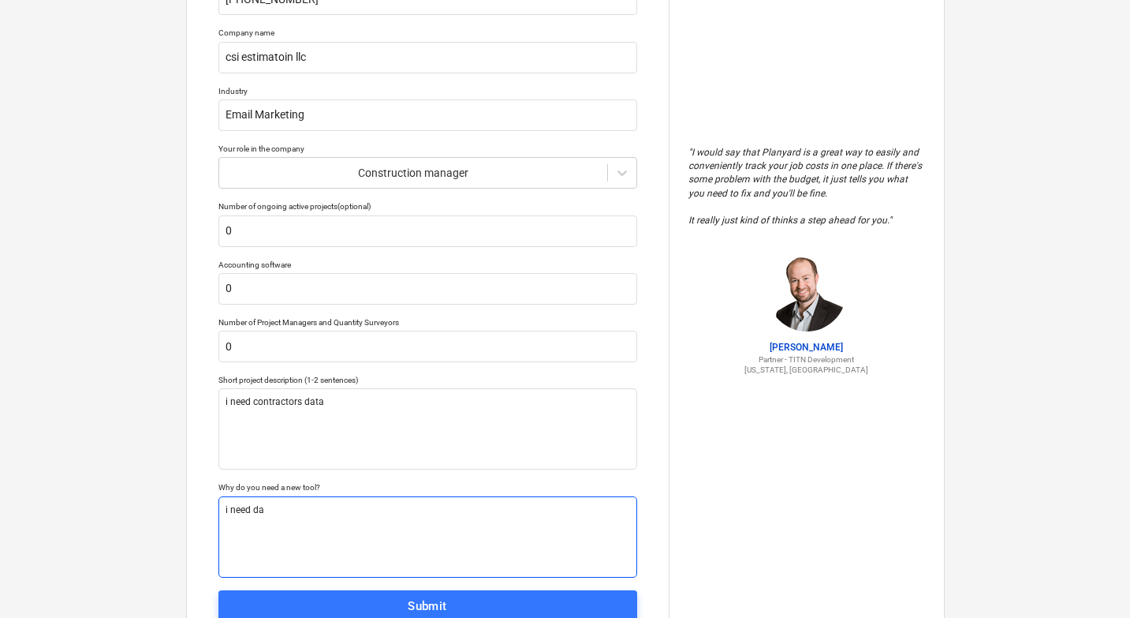
type textarea "i need dat"
type textarea "x"
type textarea "i need data"
type textarea "x"
type textarea "i need data"
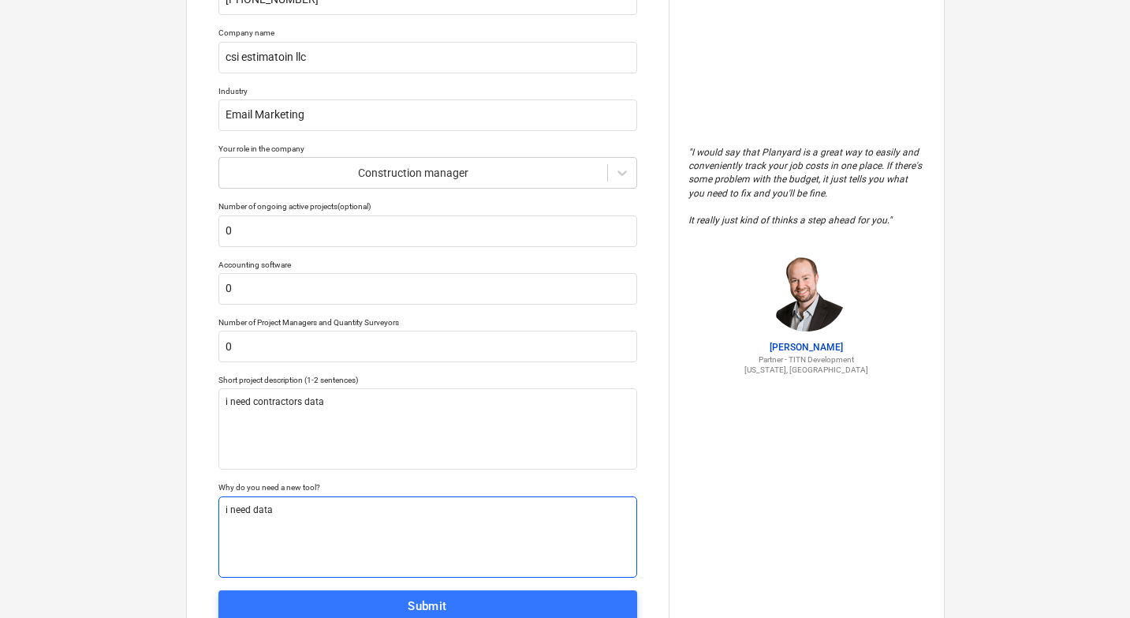
type textarea "x"
type textarea "i need data o"
type textarea "x"
type textarea "i need data od"
type textarea "x"
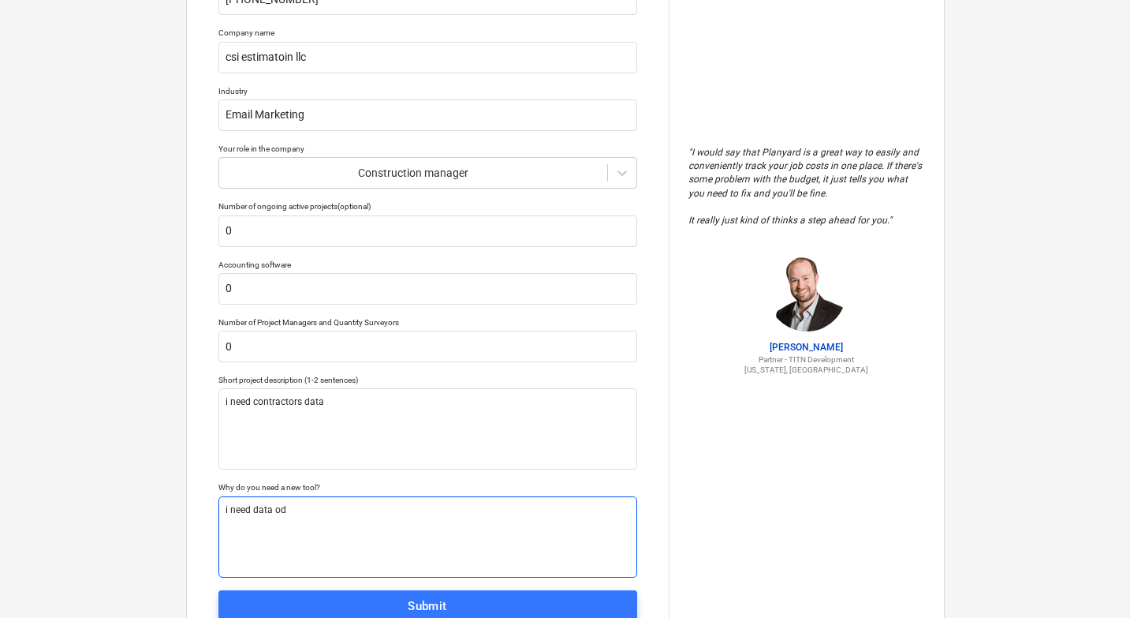
type textarea "i need data o"
type textarea "x"
type textarea "i need data"
type textarea "x"
type textarea "i need data f"
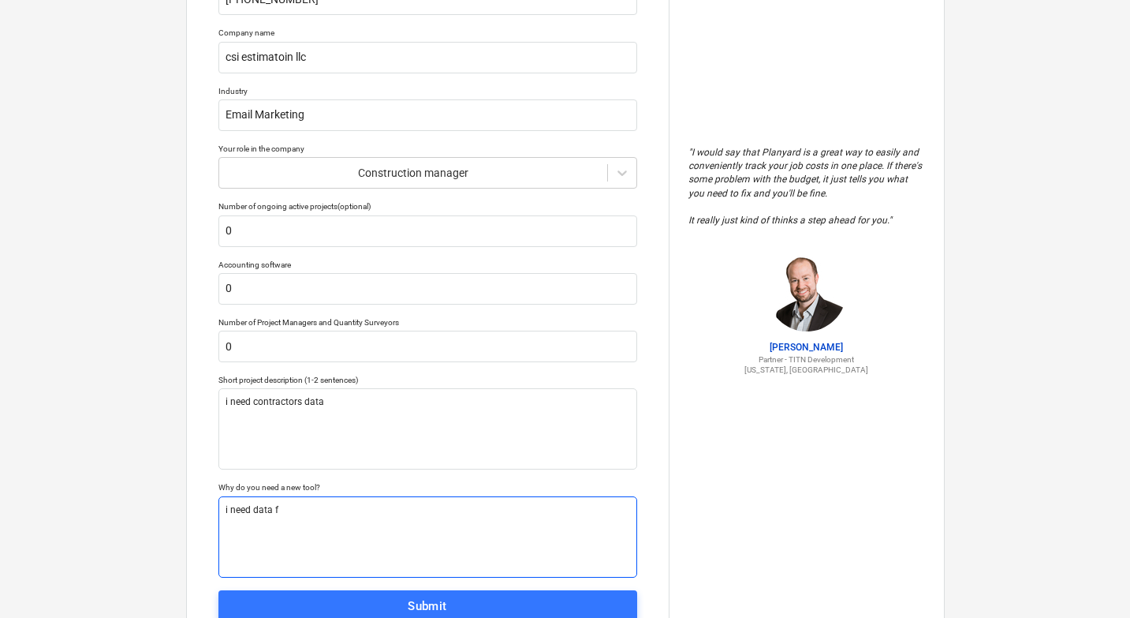
type textarea "x"
type textarea "i need data f c"
type textarea "x"
type textarea "i need data f co"
type textarea "x"
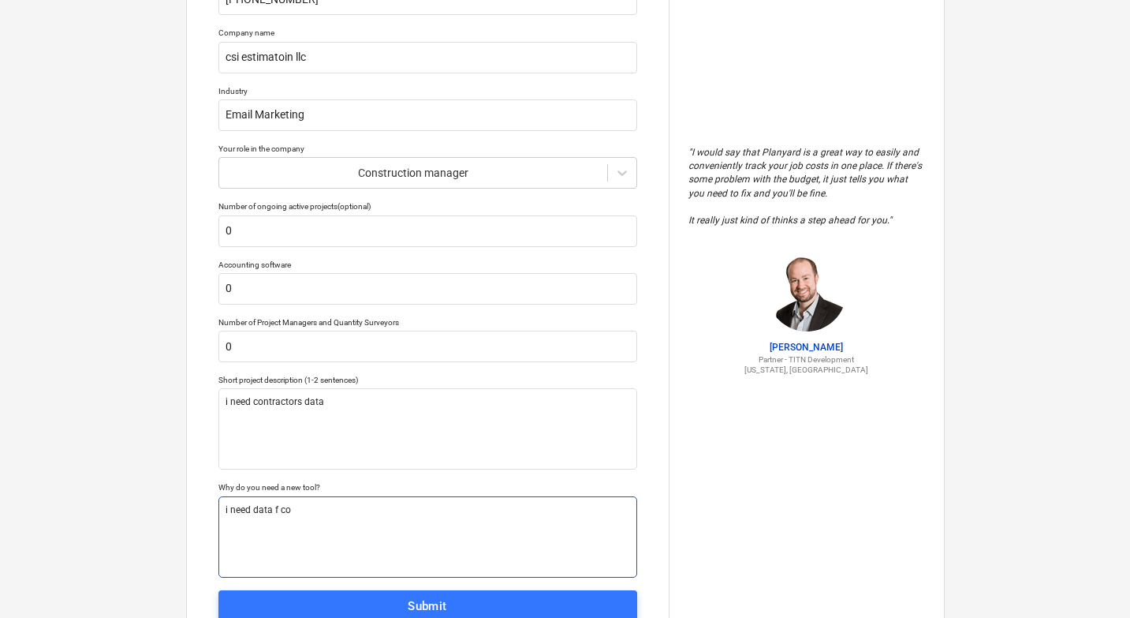
type textarea "i need data f con"
type textarea "x"
type textarea "i need data f cont"
type textarea "x"
type textarea "i need data f contr"
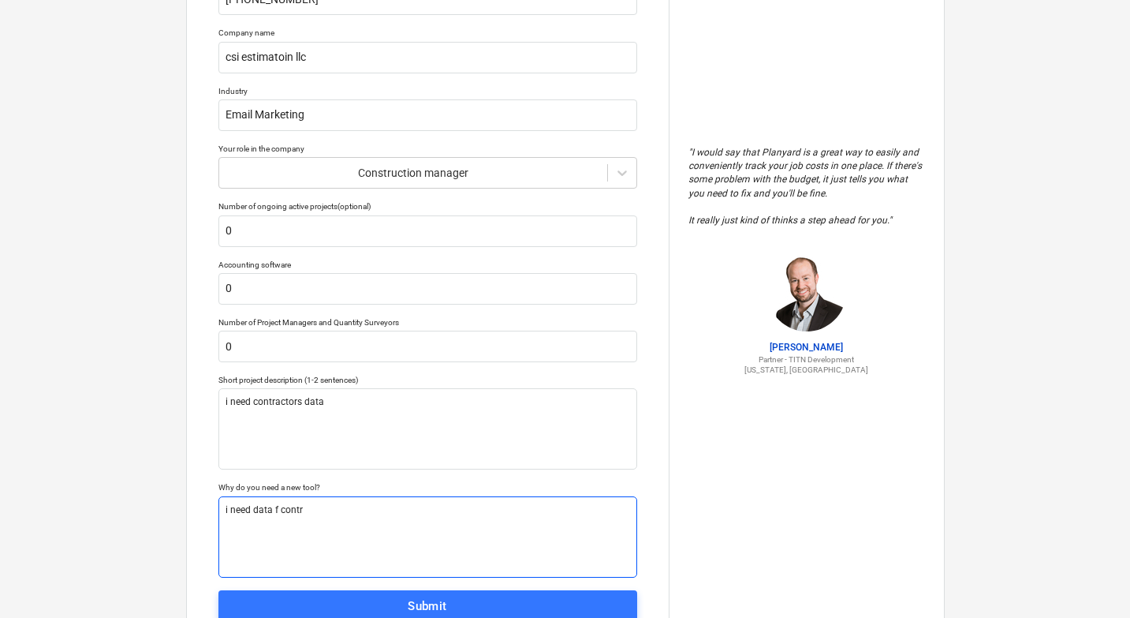
type textarea "x"
type textarea "i need data f contra"
type textarea "x"
type textarea "i need data f contrac"
type textarea "x"
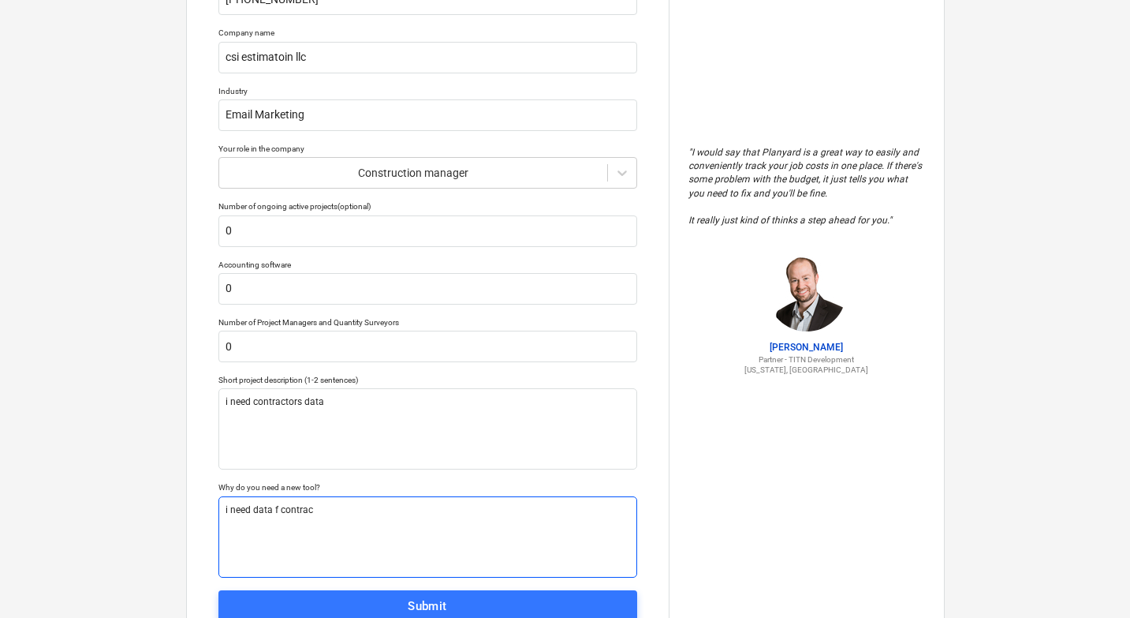
type textarea "i need data f contract"
type textarea "x"
type textarea "i need data f contracto"
type textarea "x"
type textarea "i need data f contractor"
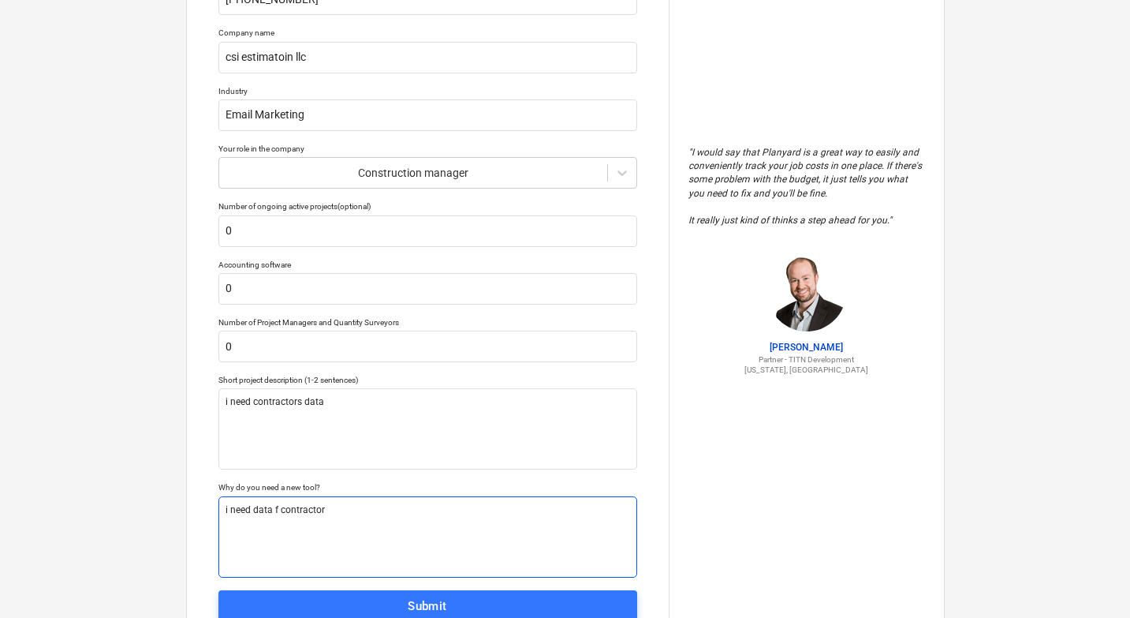
type textarea "x"
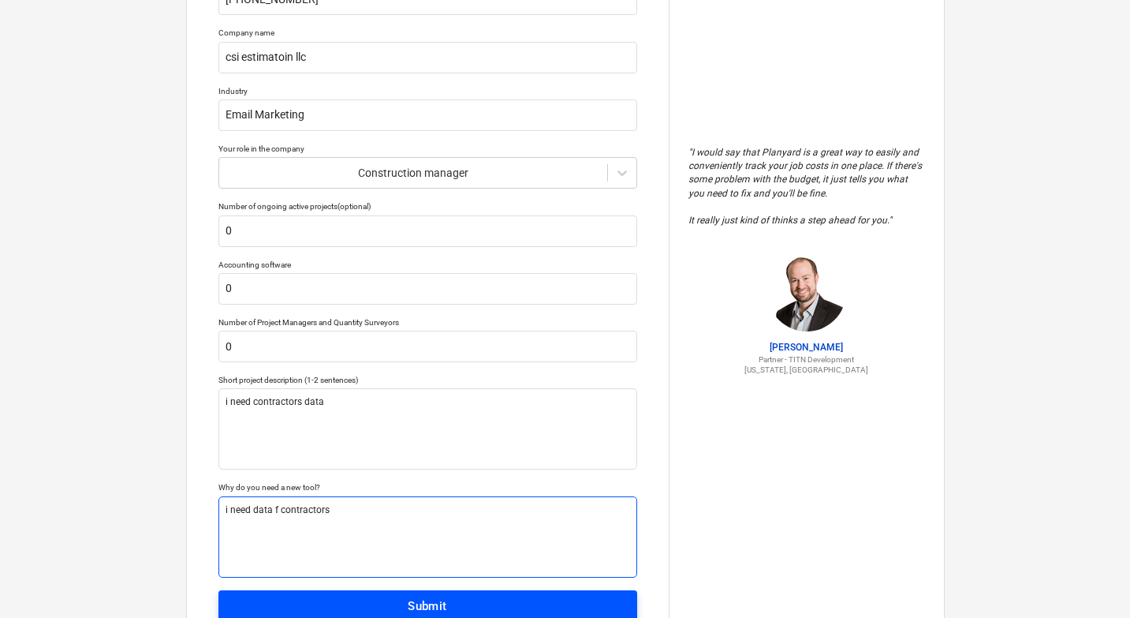
type textarea "i need data f contractors"
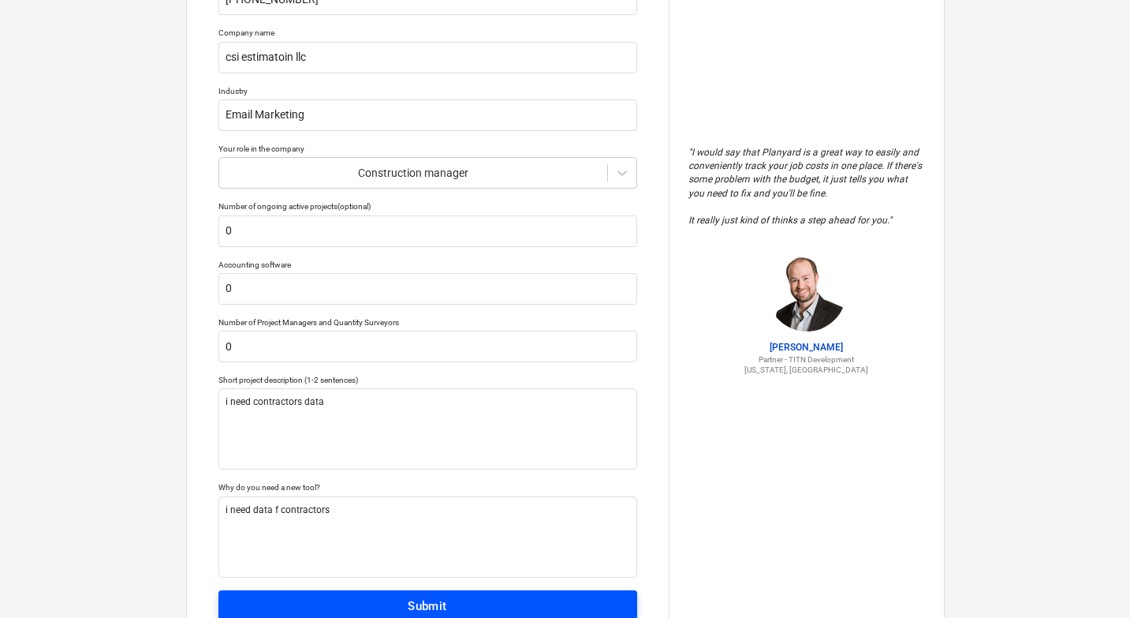
click at [295, 600] on span "Submit" at bounding box center [428, 605] width 384 height 21
type textarea "x"
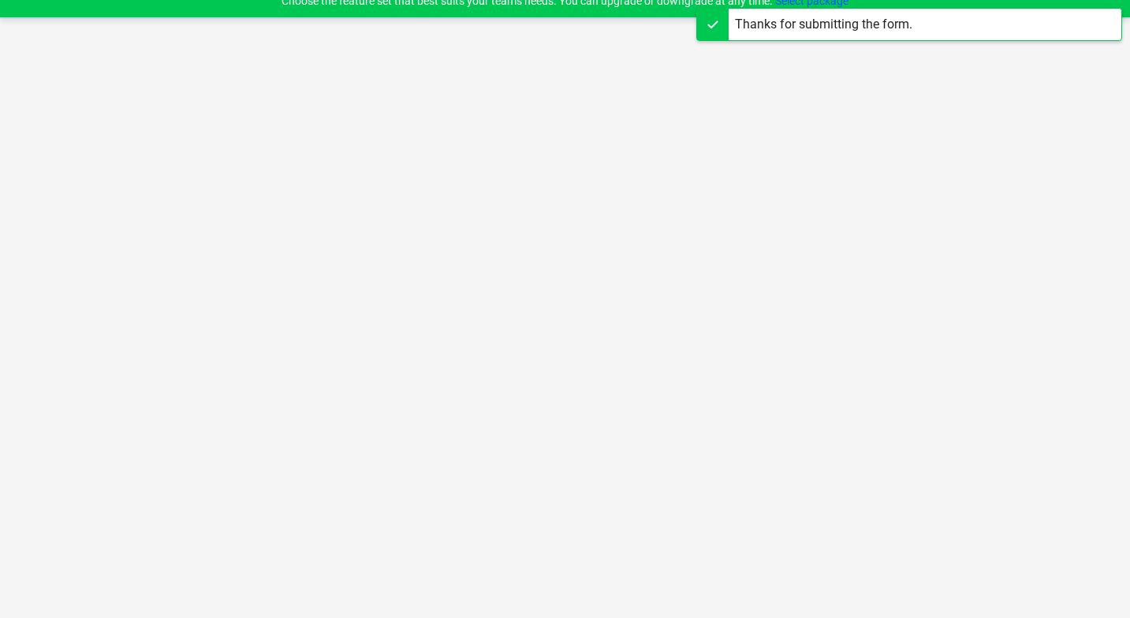
scroll to position [15, 0]
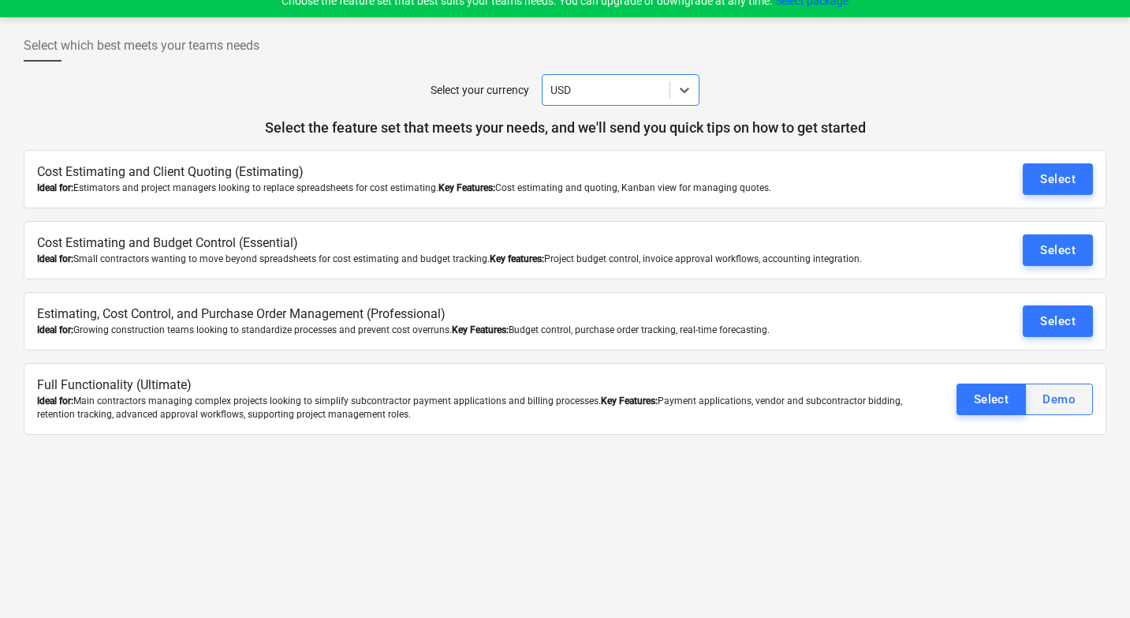
click at [1065, 400] on div "Demo" at bounding box center [1059, 399] width 33 height 21
click at [1032, 179] on button "Select" at bounding box center [1058, 179] width 70 height 32
